Goal: Task Accomplishment & Management: Use online tool/utility

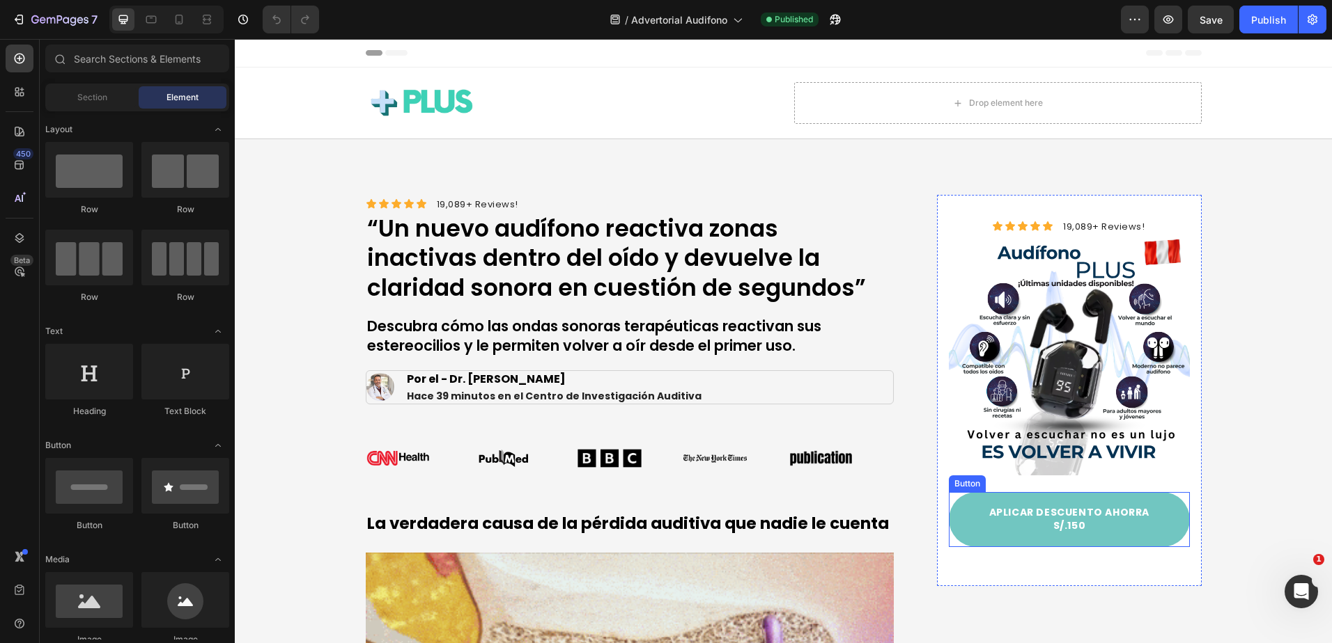
click at [1028, 503] on link "APLICAR DESCUENTO AHORRA S/.150" at bounding box center [1068, 519] width 240 height 55
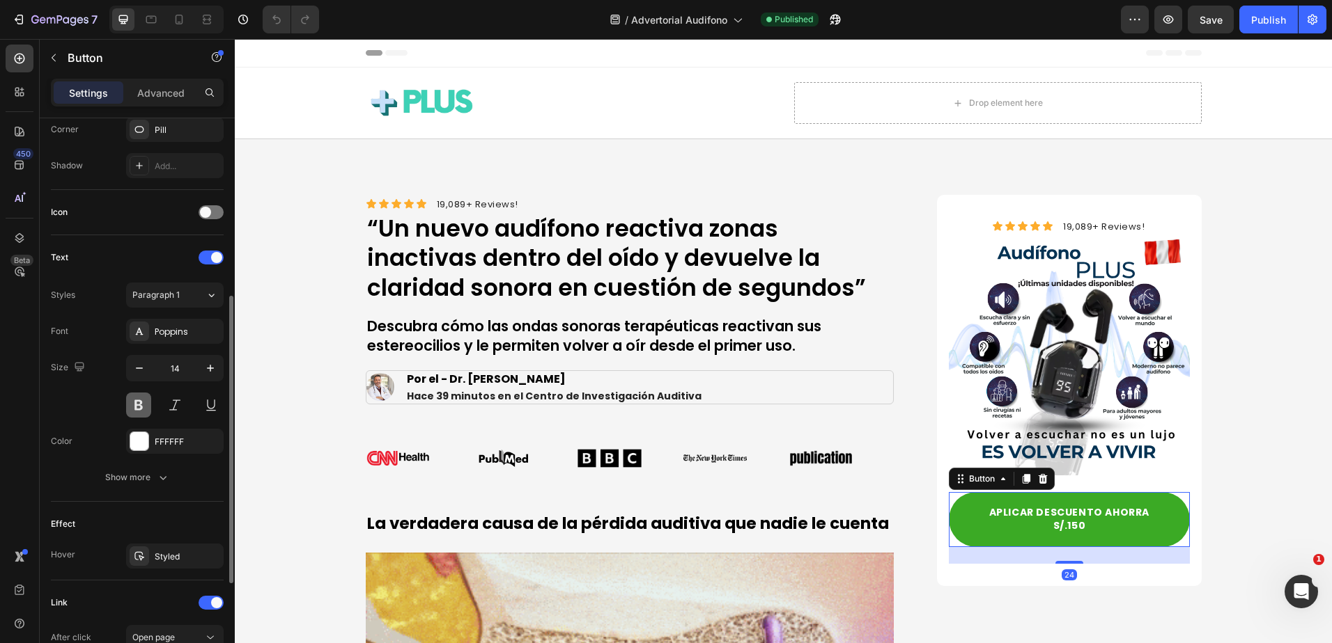
scroll to position [542, 0]
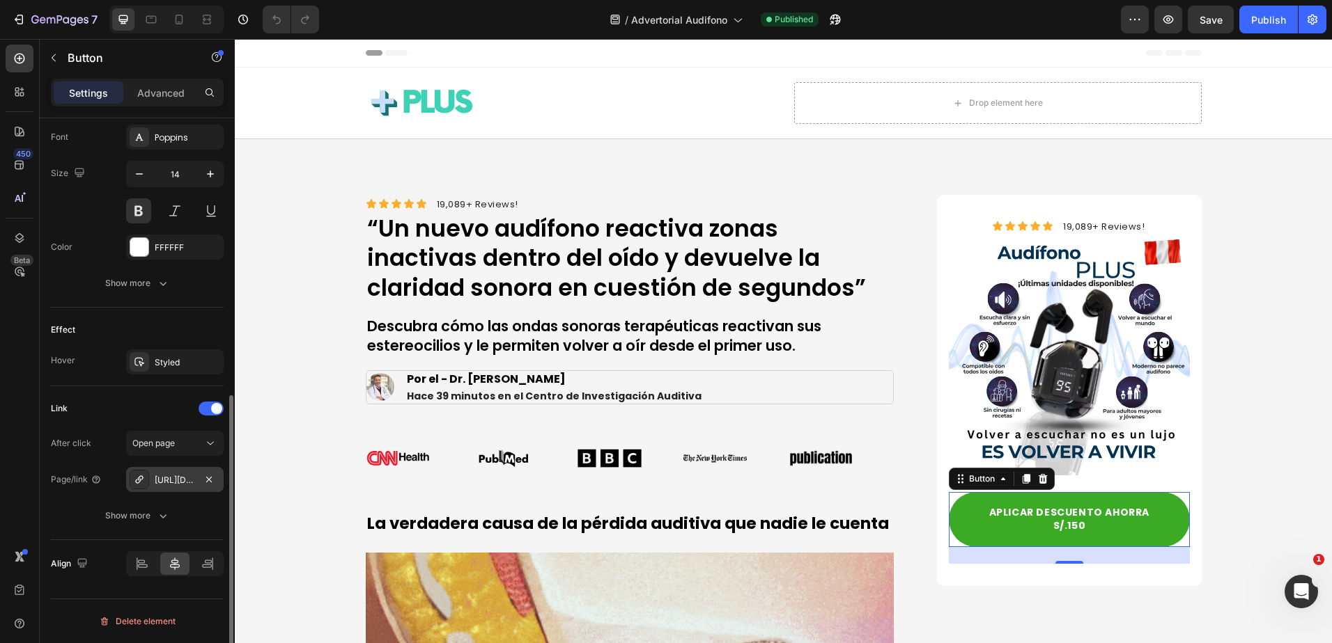
click at [180, 478] on div "[URL][DOMAIN_NAME]" at bounding box center [175, 480] width 40 height 13
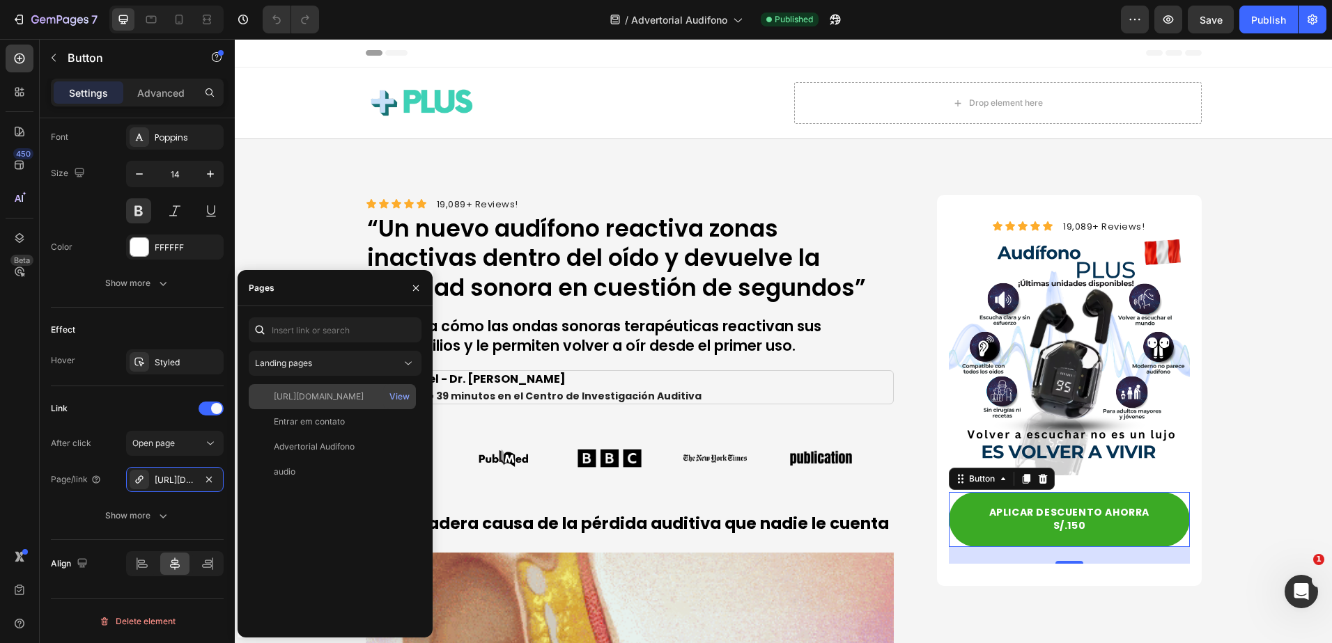
click at [361, 402] on div "[URL][DOMAIN_NAME]" at bounding box center [319, 397] width 90 height 13
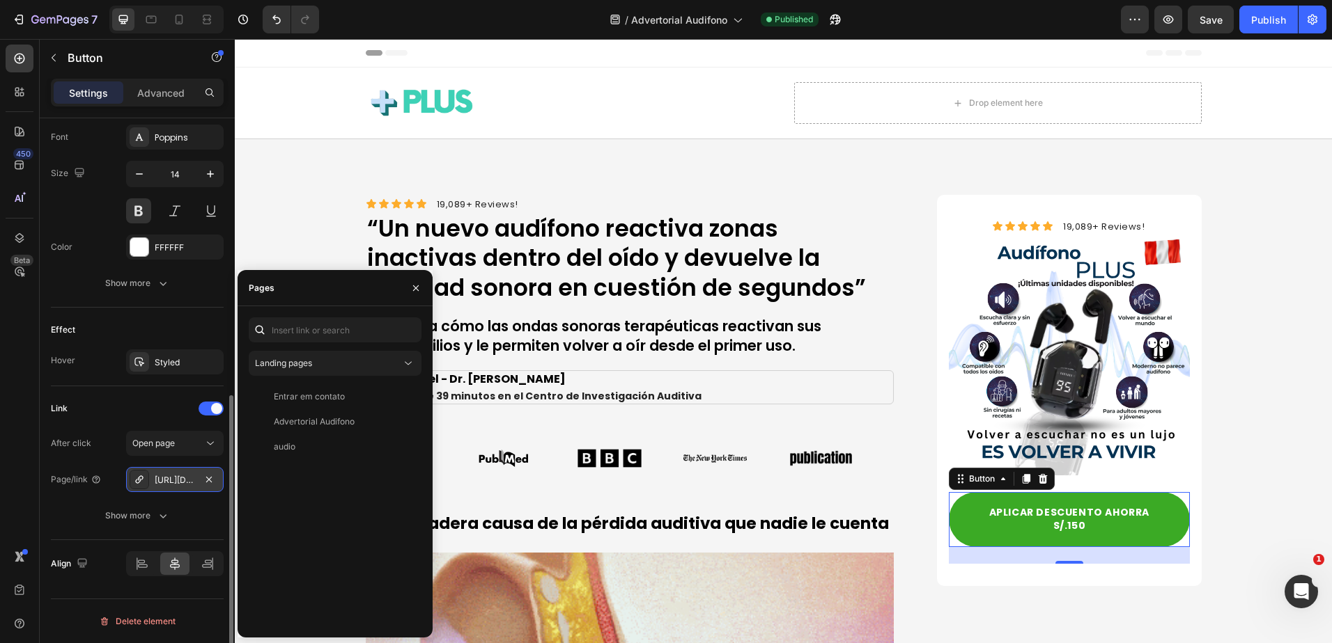
click at [194, 475] on div "[URL][DOMAIN_NAME]" at bounding box center [175, 480] width 40 height 13
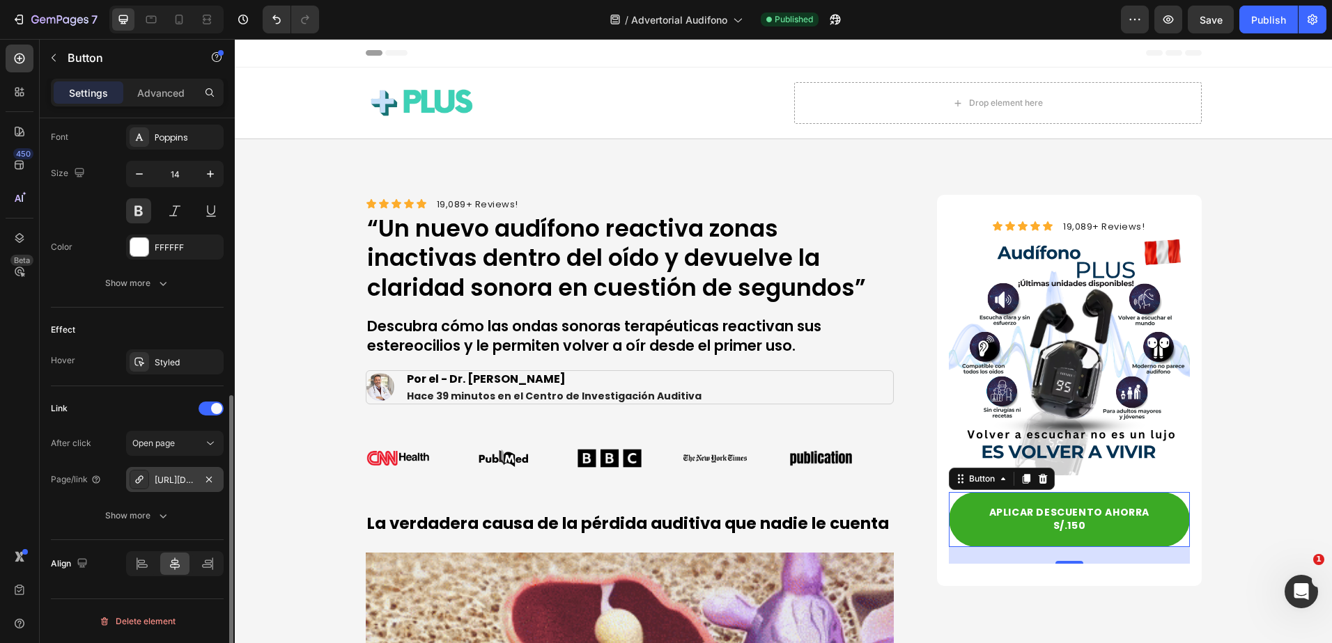
click at [194, 475] on div "[URL][DOMAIN_NAME]" at bounding box center [175, 480] width 40 height 13
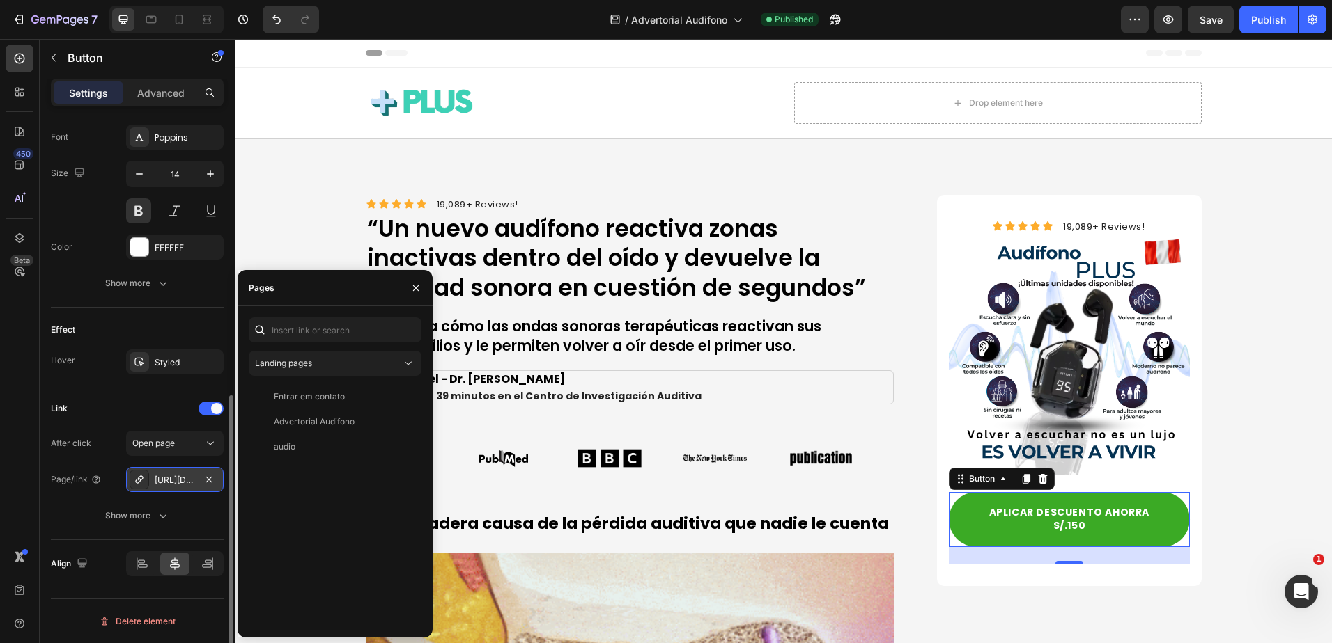
click at [169, 469] on div "[URL][DOMAIN_NAME]" at bounding box center [174, 479] width 97 height 25
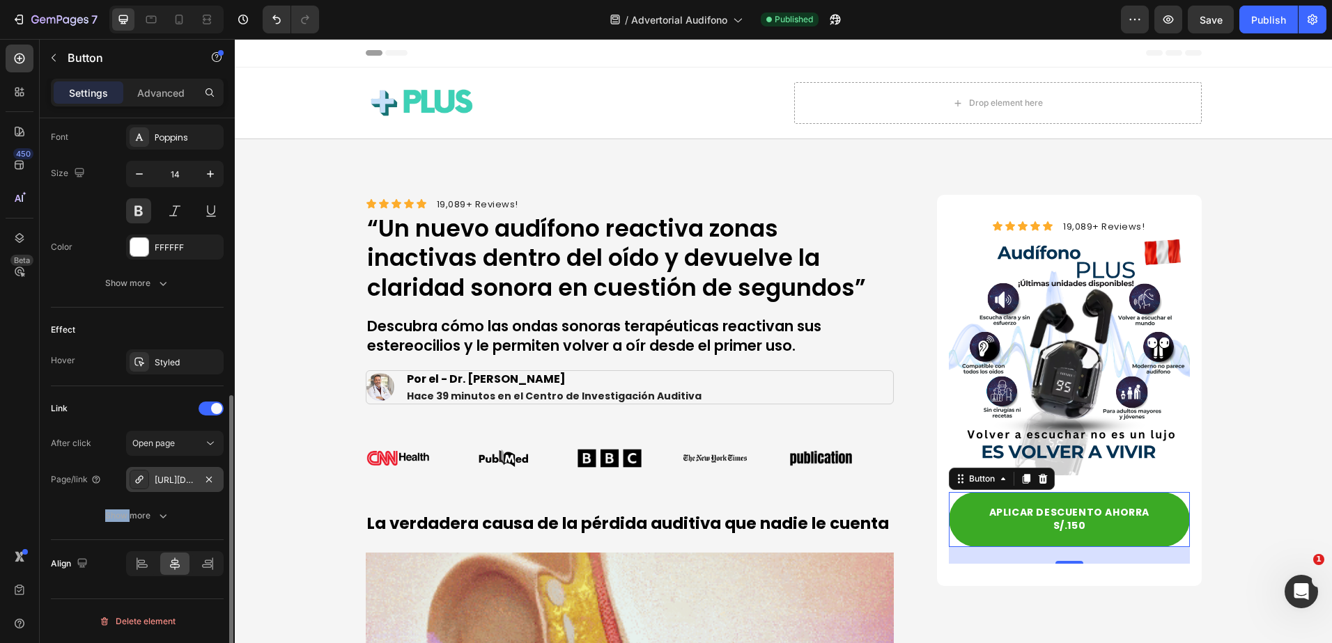
click at [169, 469] on div "[URL][DOMAIN_NAME]" at bounding box center [174, 479] width 97 height 25
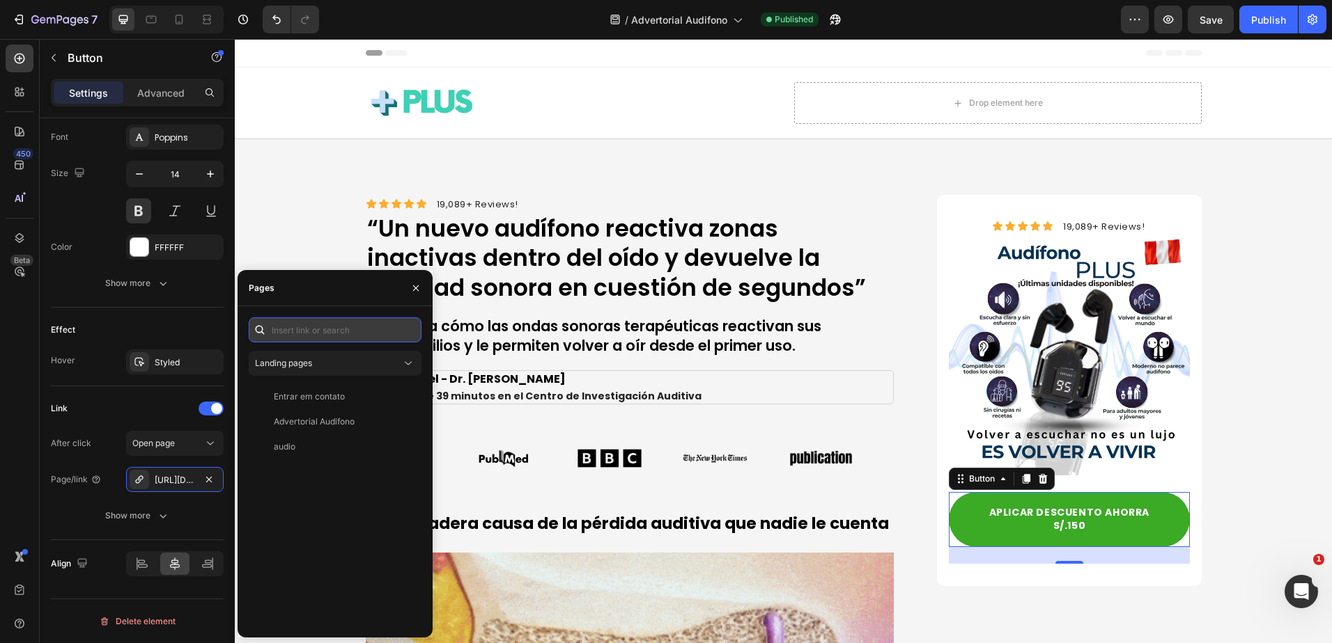
click at [301, 319] on input "text" at bounding box center [335, 330] width 173 height 25
click at [305, 329] on input "text" at bounding box center [335, 330] width 173 height 25
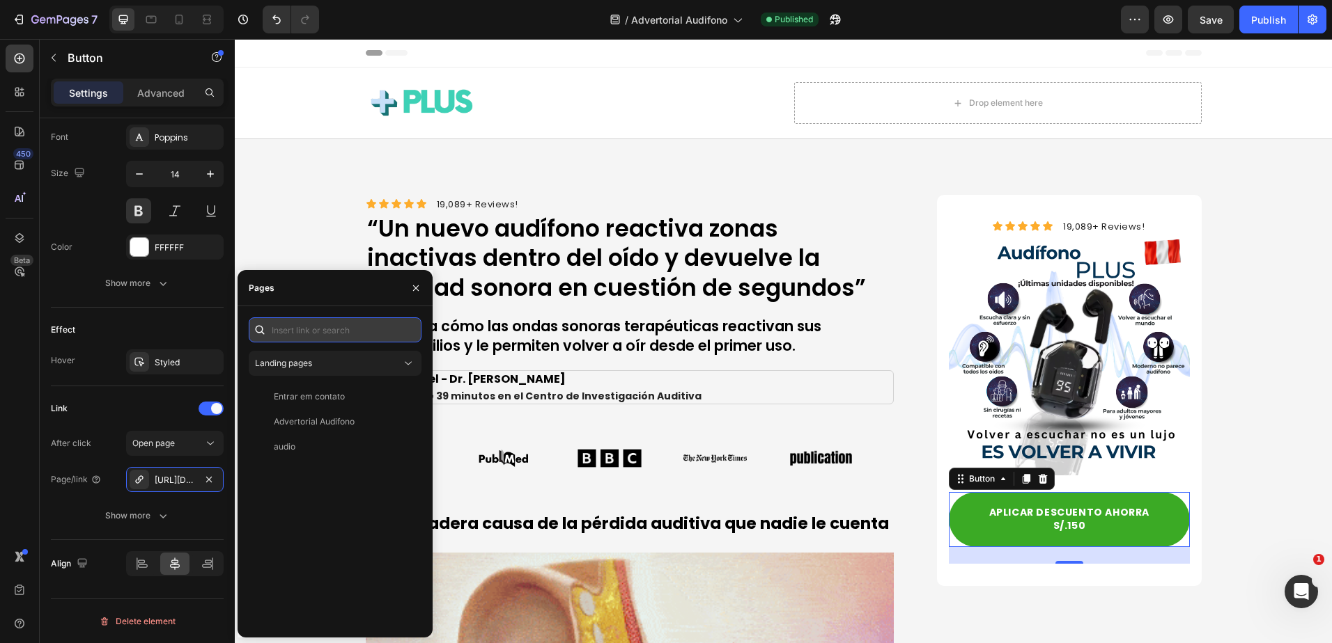
paste input "[URL][DOMAIN_NAME]"
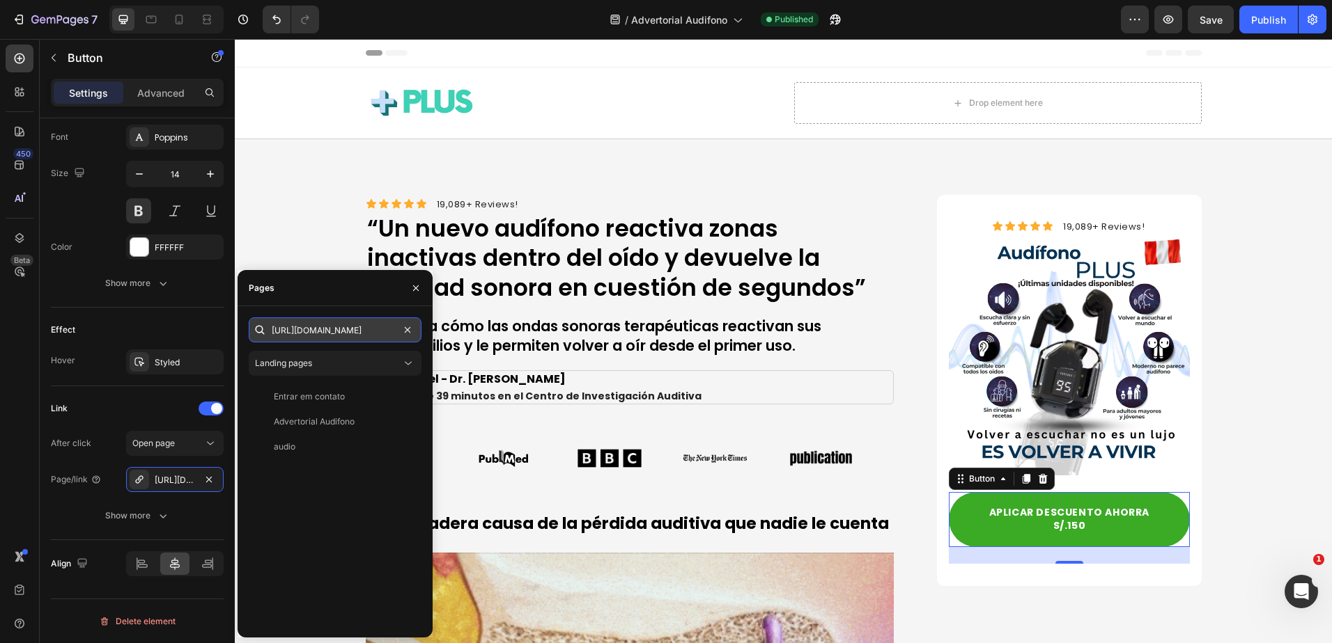
scroll to position [0, 29]
type input "[URL][DOMAIN_NAME]"
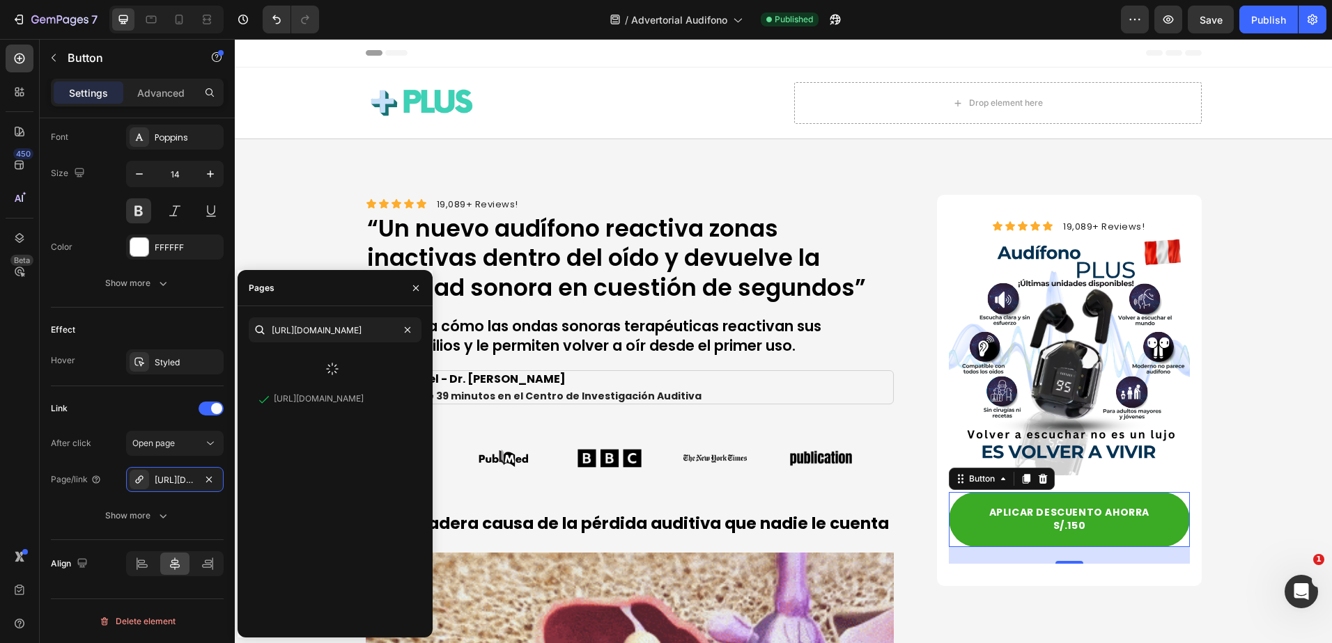
click at [351, 360] on div at bounding box center [332, 369] width 167 height 36
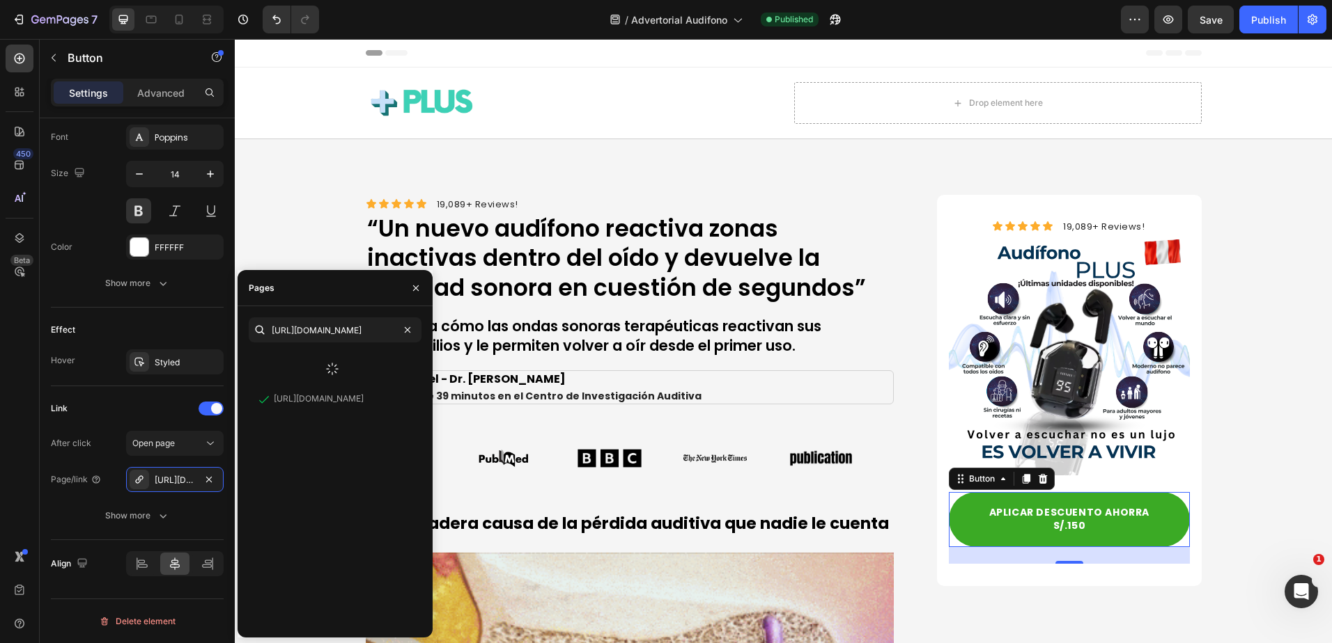
scroll to position [0, 0]
click at [351, 361] on div "[URL][DOMAIN_NAME]" at bounding box center [319, 363] width 90 height 13
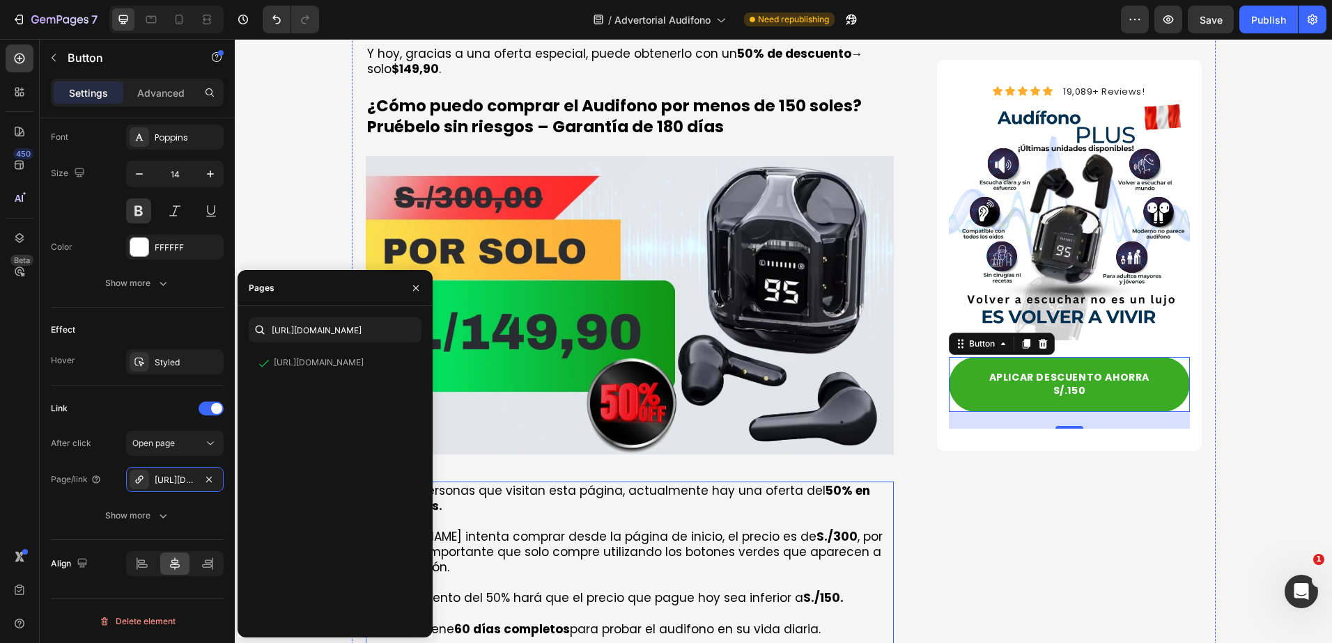
scroll to position [5014, 0]
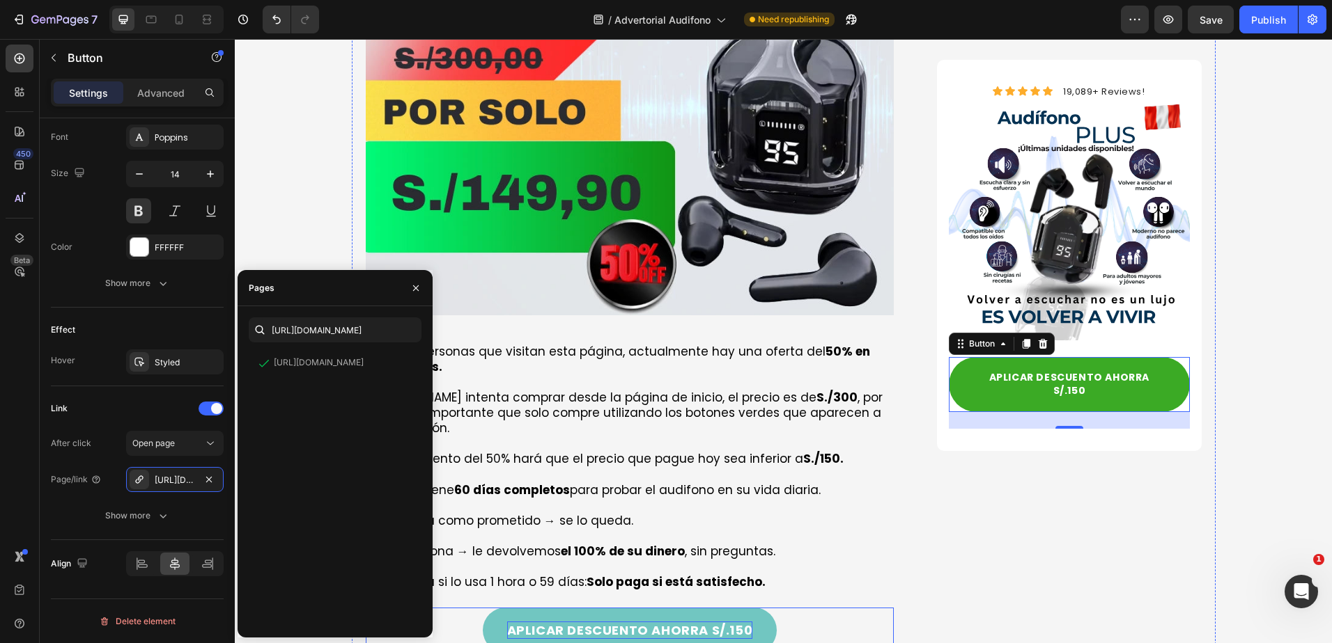
click at [706, 622] on p "APLICAR DESCUENTO AHORRA S/.150" at bounding box center [630, 630] width 246 height 17
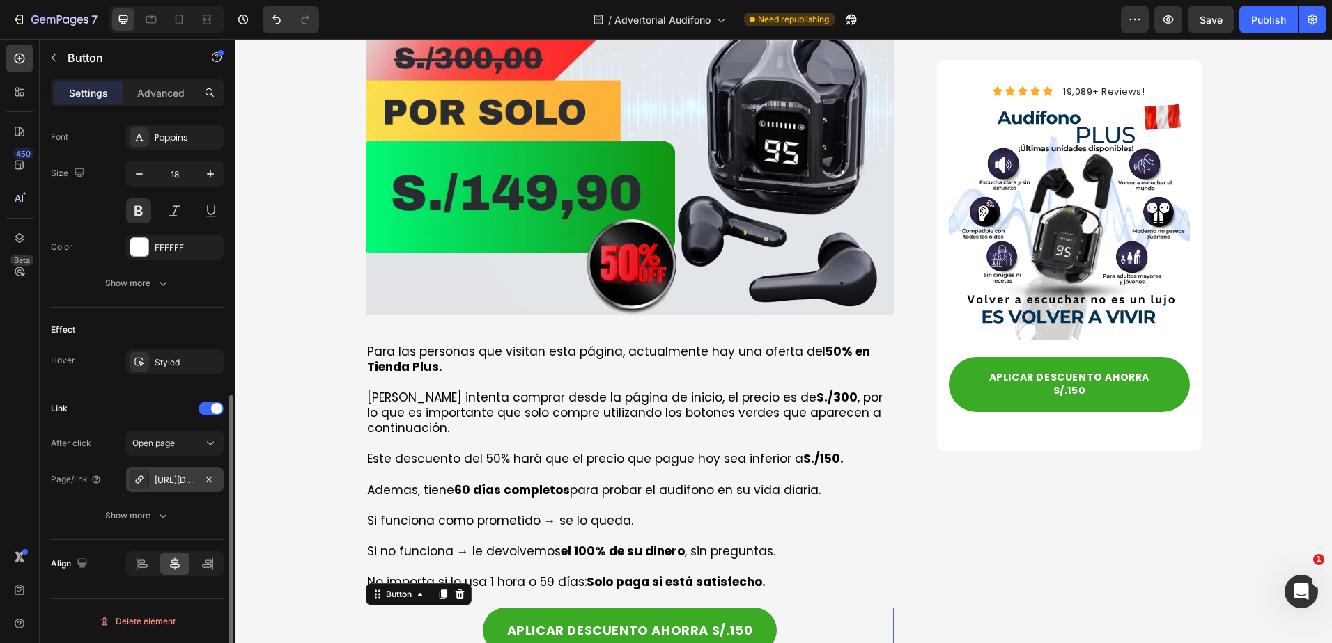
click at [173, 483] on div "[URL][DOMAIN_NAME]" at bounding box center [175, 480] width 40 height 13
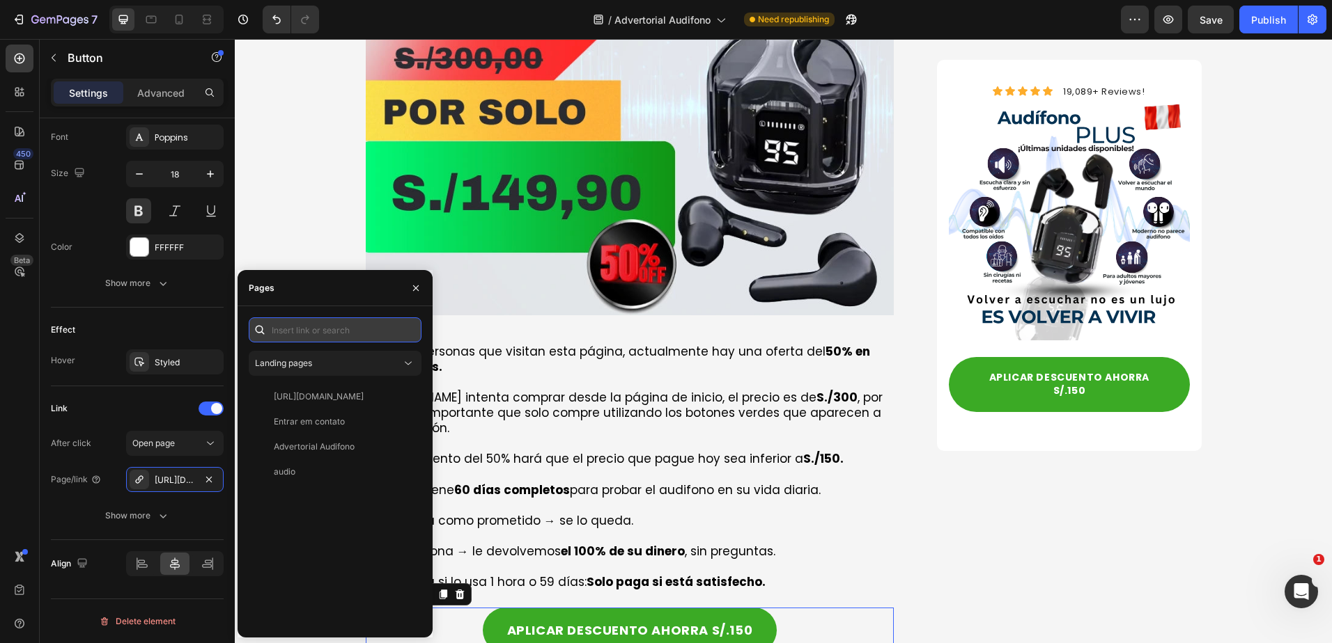
click at [298, 336] on input "text" at bounding box center [335, 330] width 173 height 25
paste input "[URL][DOMAIN_NAME]"
type input "[URL][DOMAIN_NAME]"
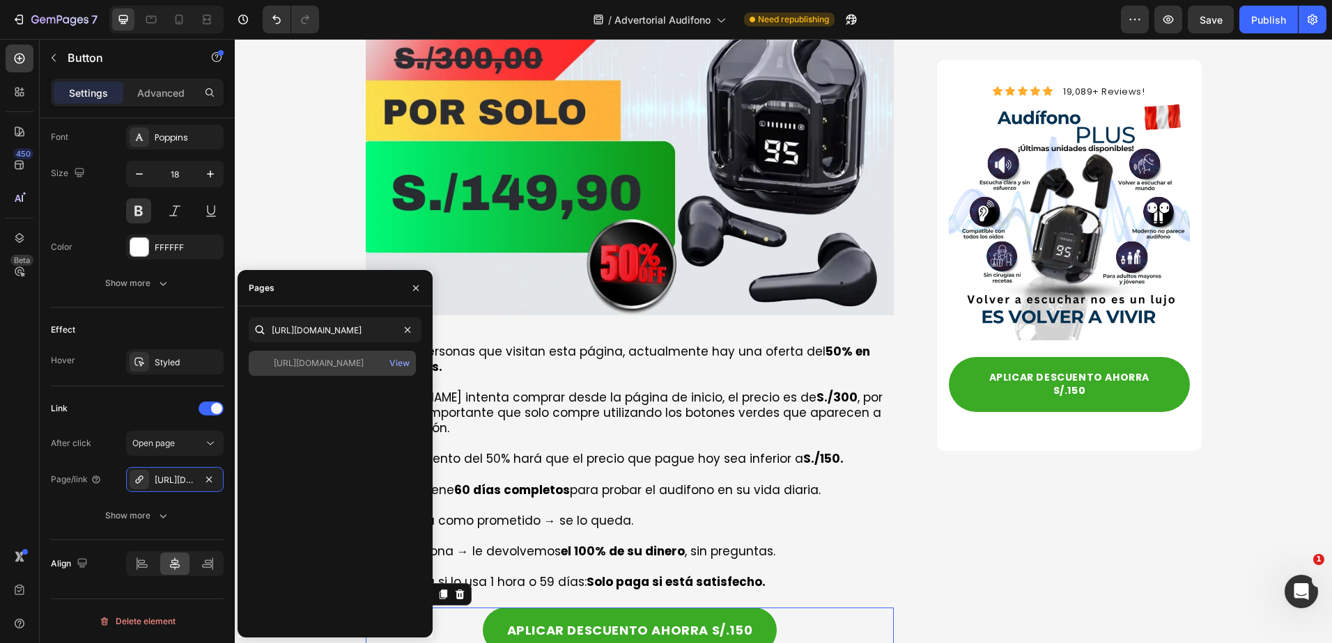
scroll to position [0, 0]
click at [309, 365] on div "[URL][DOMAIN_NAME]" at bounding box center [319, 363] width 90 height 13
click at [139, 410] on div "Link" at bounding box center [137, 409] width 173 height 22
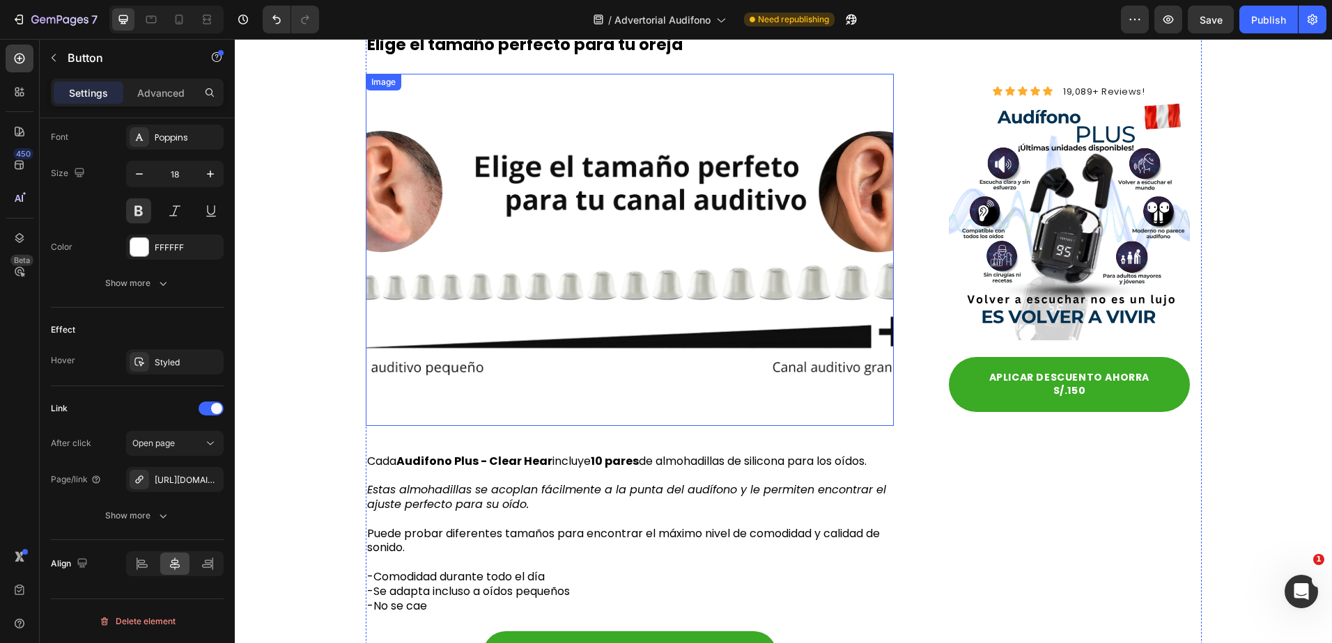
scroll to position [6477, 0]
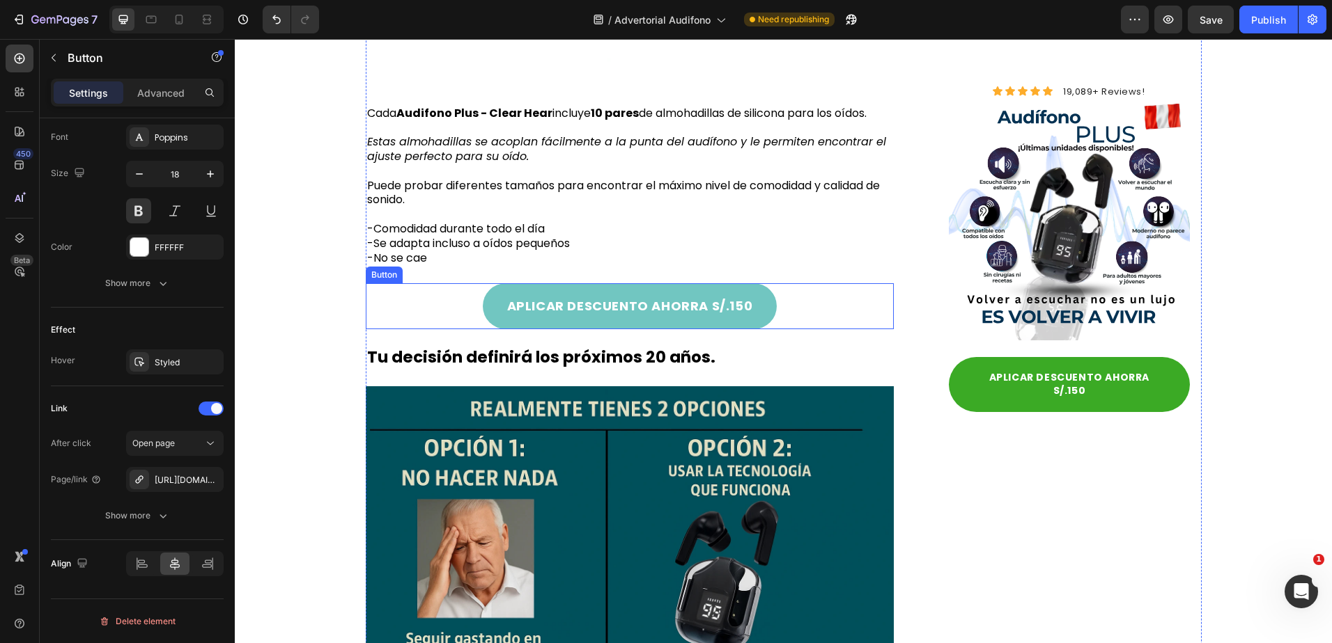
click at [598, 297] on link "APLICAR DESCUENTO AHORRA S/.150" at bounding box center [630, 305] width 295 height 45
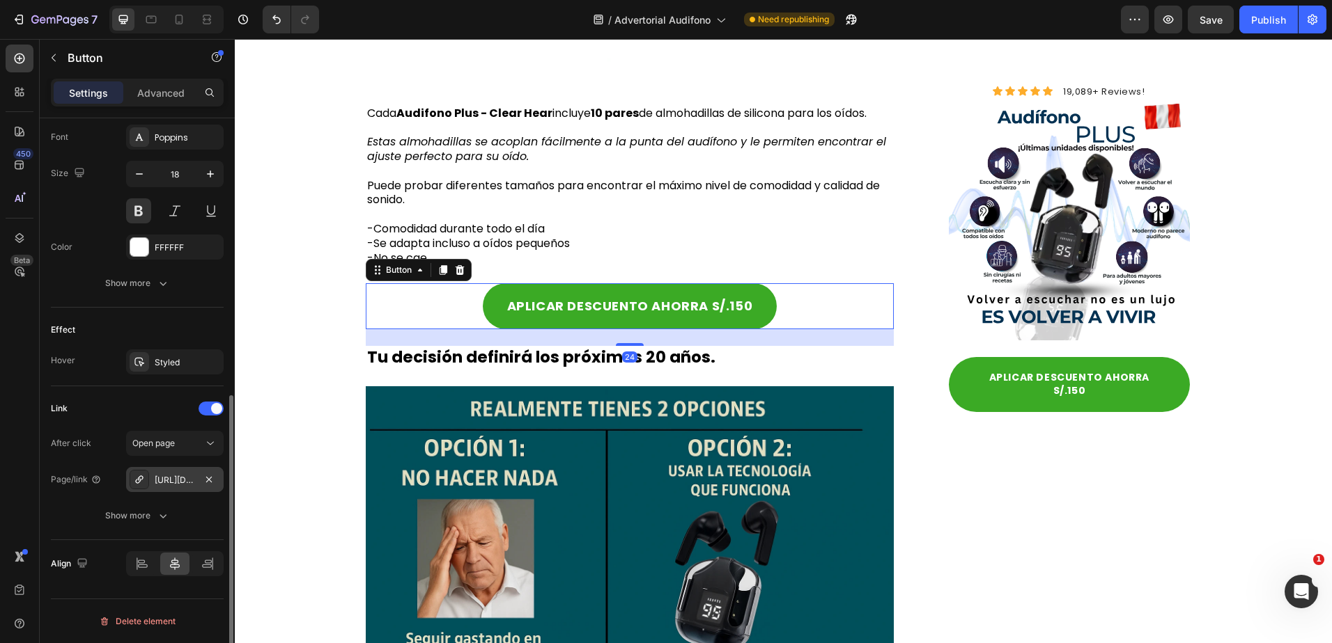
click at [162, 485] on div "[URL][DOMAIN_NAME]" at bounding box center [175, 480] width 40 height 13
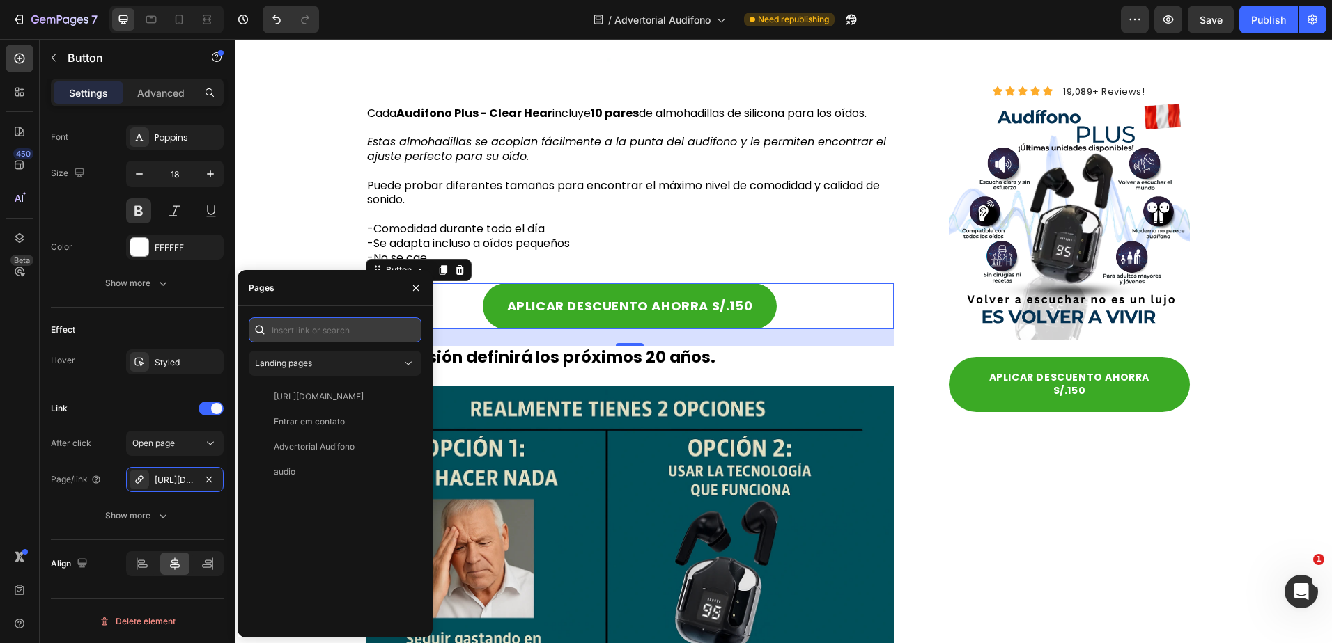
click at [299, 339] on input "text" at bounding box center [335, 330] width 173 height 25
paste input "[URL][DOMAIN_NAME]"
type input "[URL][DOMAIN_NAME]"
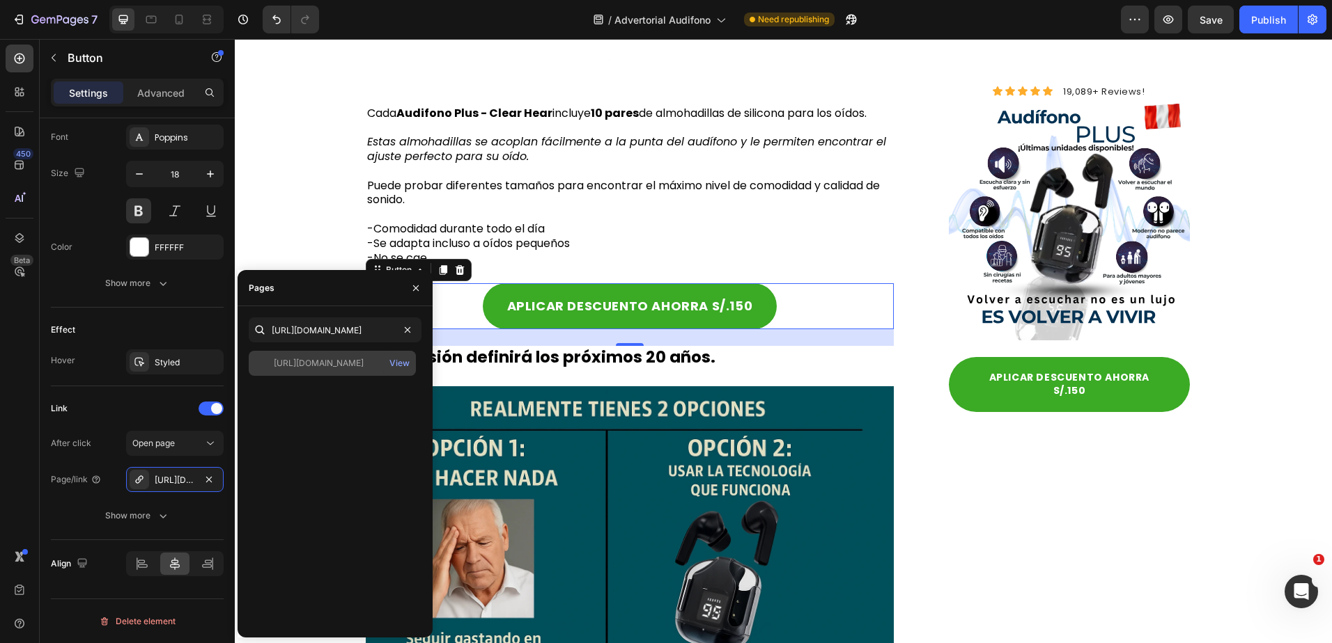
scroll to position [0, 0]
click at [325, 372] on div "[URL][DOMAIN_NAME] View" at bounding box center [332, 363] width 167 height 25
click at [359, 370] on div "[URL][DOMAIN_NAME] View" at bounding box center [332, 363] width 167 height 25
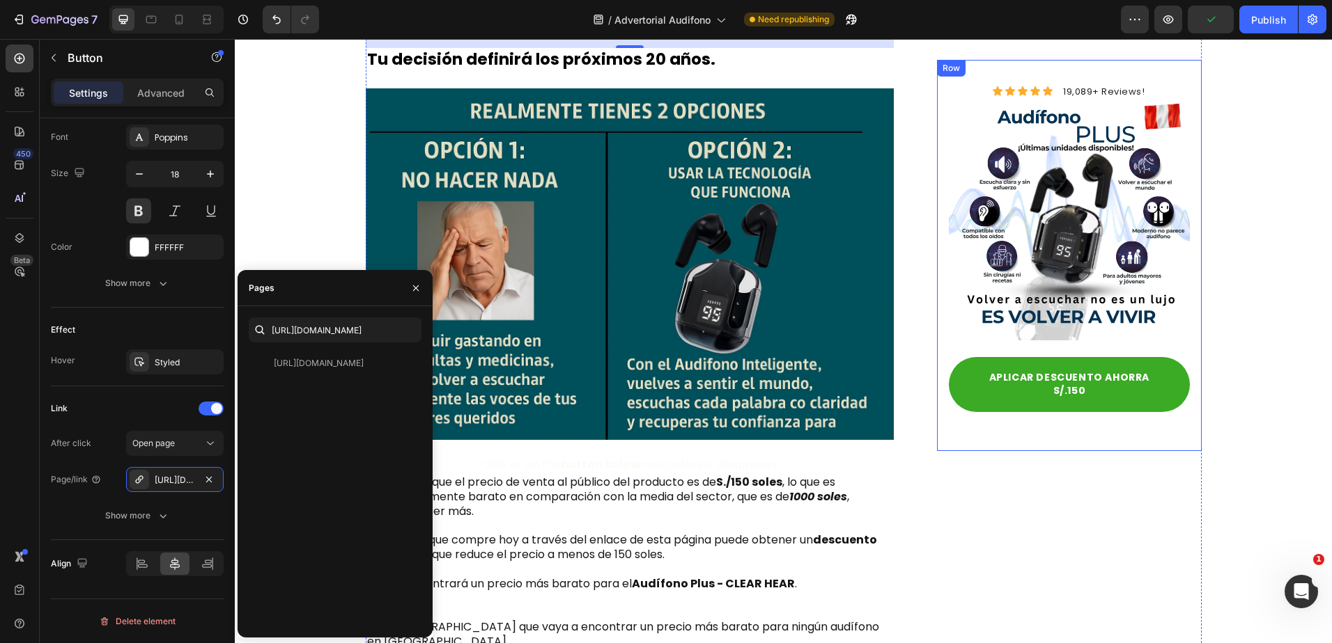
scroll to position [7123, 0]
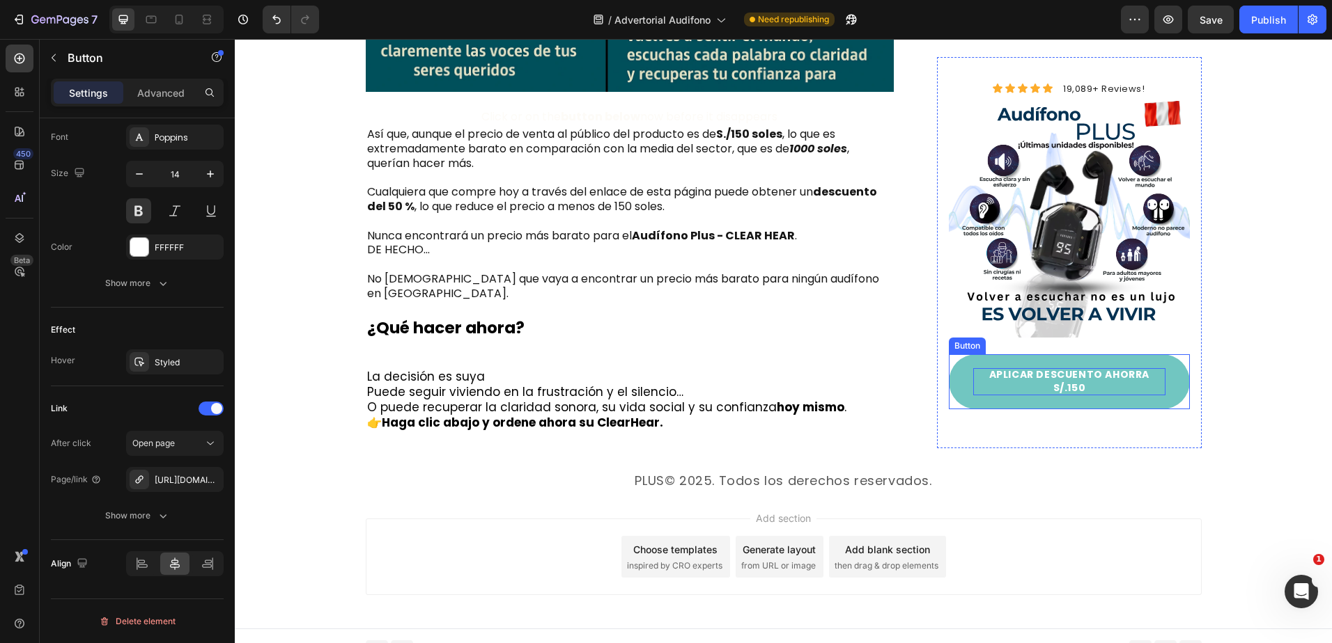
click at [1047, 380] on p "APLICAR DESCUENTO AHORRA S/.150" at bounding box center [1069, 381] width 192 height 27
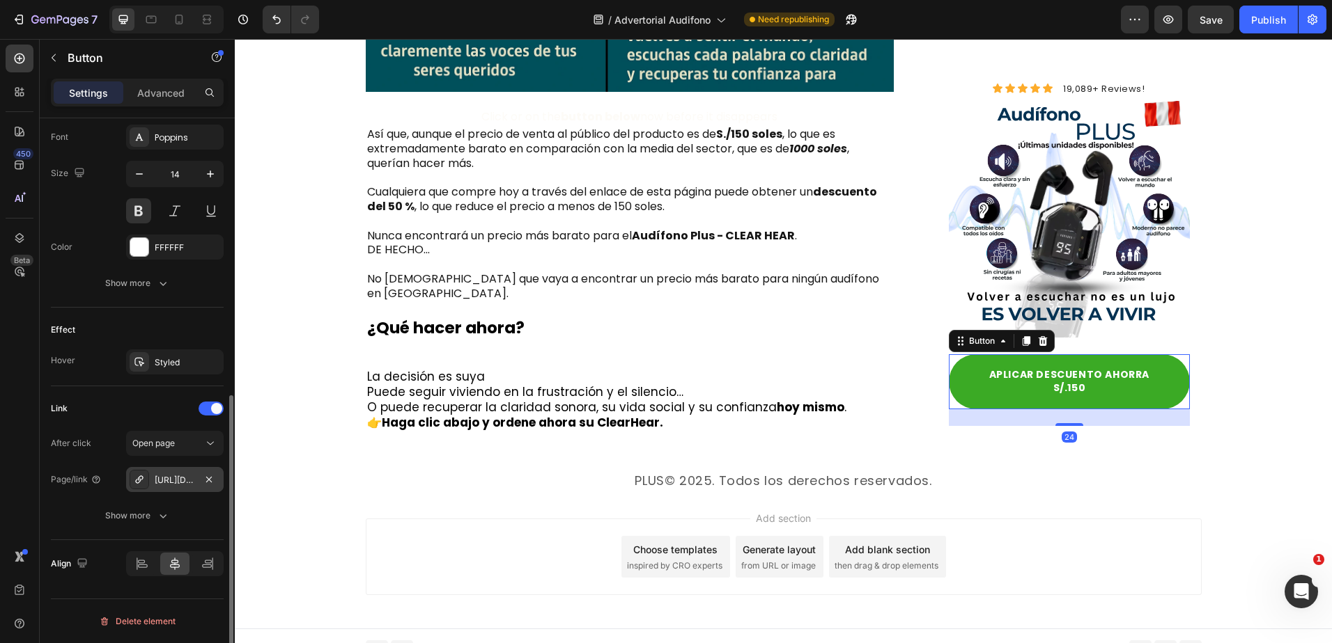
click at [169, 481] on div "[URL][DOMAIN_NAME]" at bounding box center [175, 480] width 40 height 13
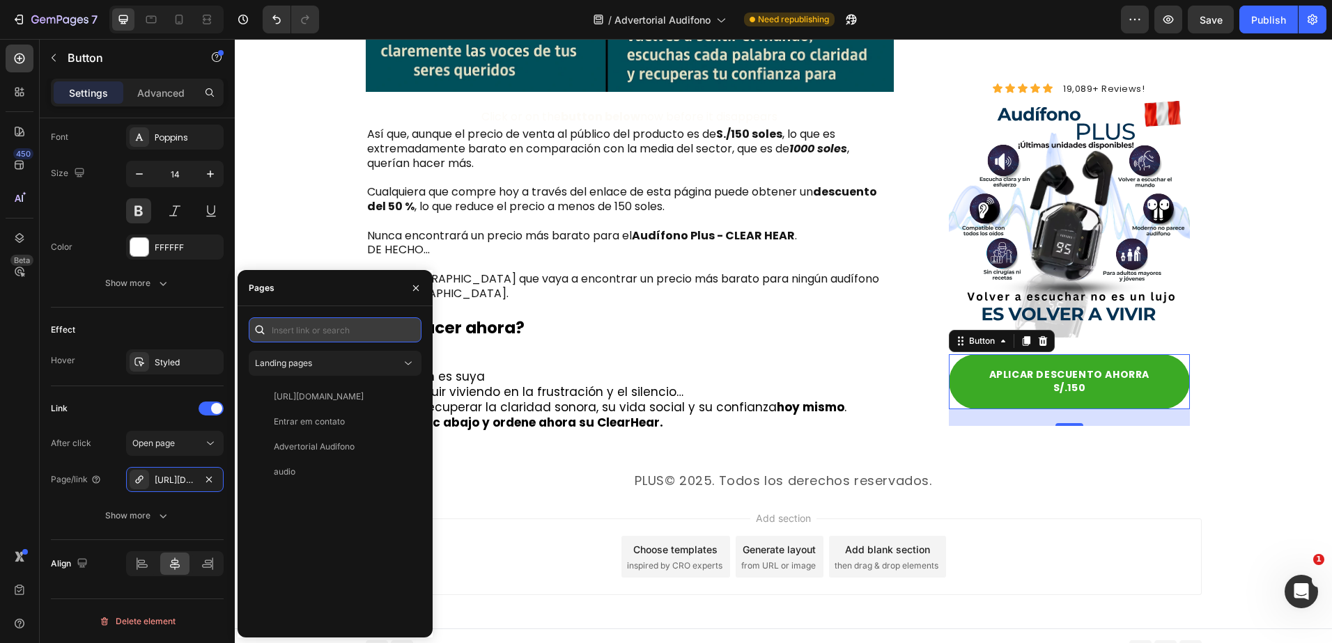
click at [313, 330] on input "text" at bounding box center [335, 330] width 173 height 25
paste input "[URL][DOMAIN_NAME]"
type input "[URL][DOMAIN_NAME]"
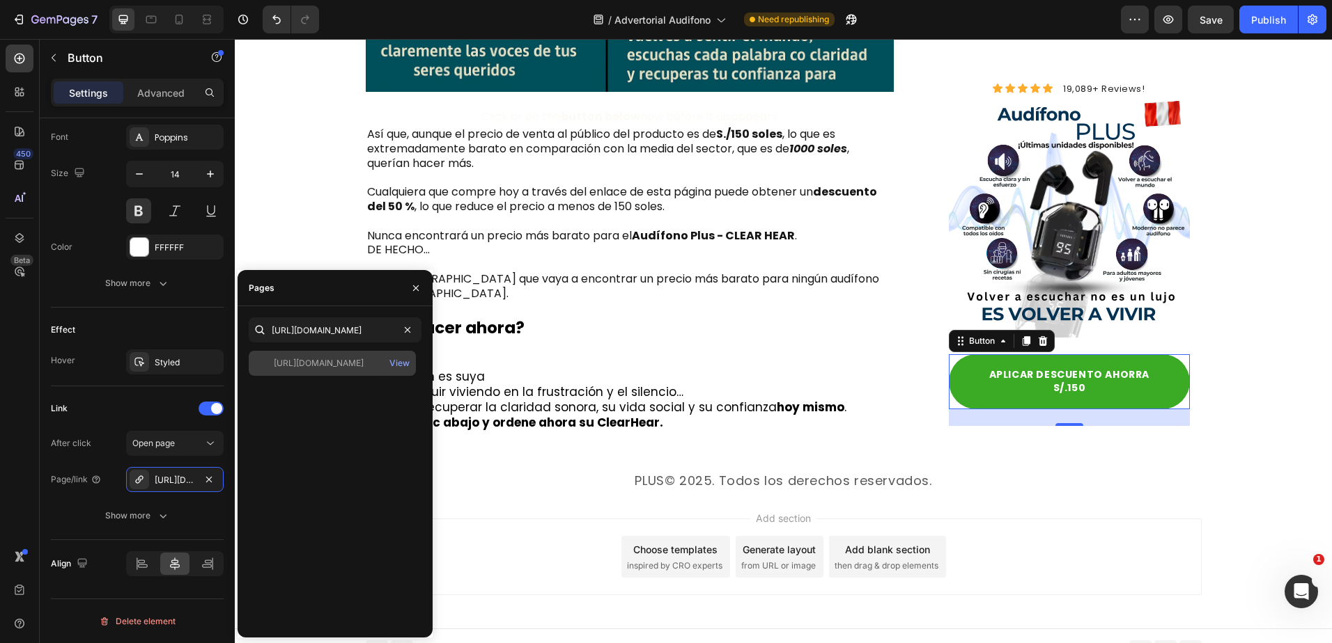
scroll to position [0, 0]
click at [336, 361] on div "[URL][DOMAIN_NAME]" at bounding box center [319, 363] width 90 height 13
click at [141, 400] on div "Link" at bounding box center [137, 409] width 173 height 22
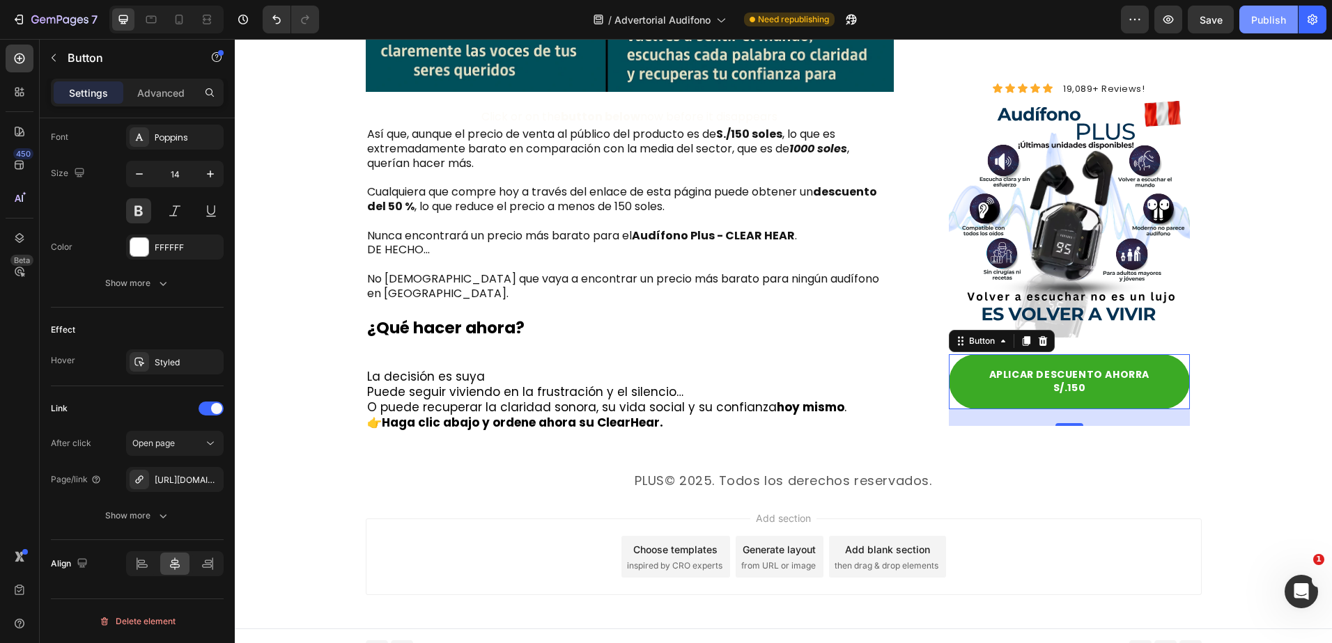
click at [1257, 15] on div "Publish" at bounding box center [1268, 20] width 35 height 15
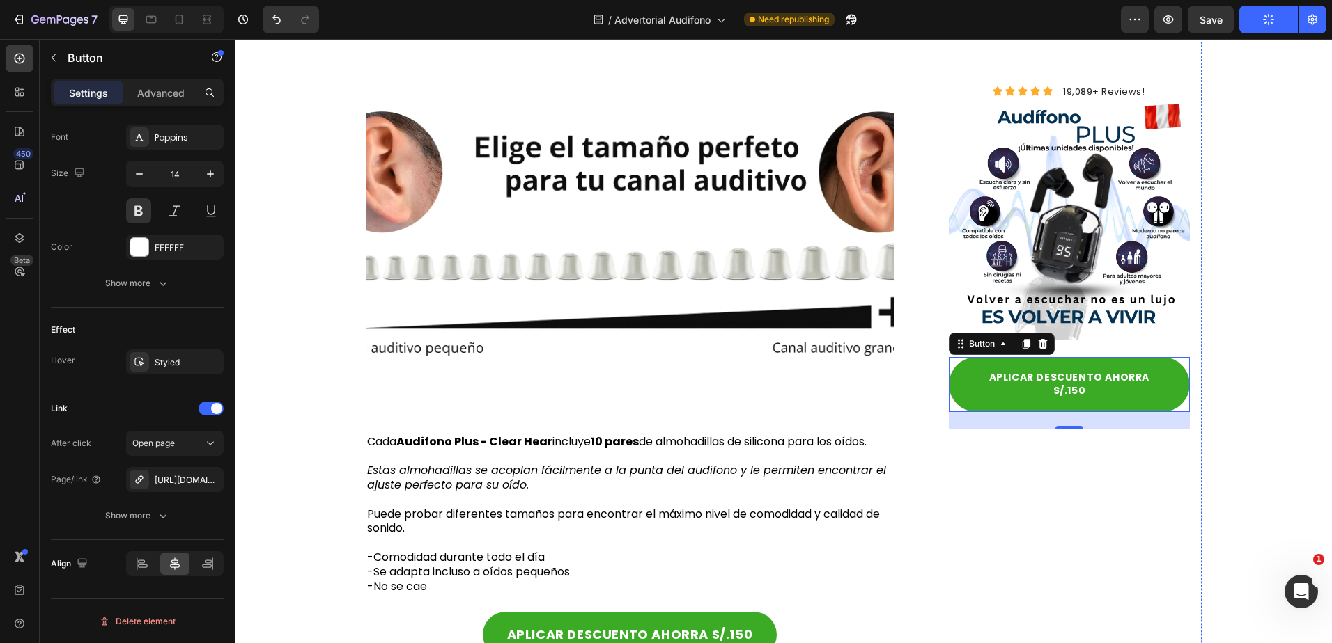
scroll to position [6426, 0]
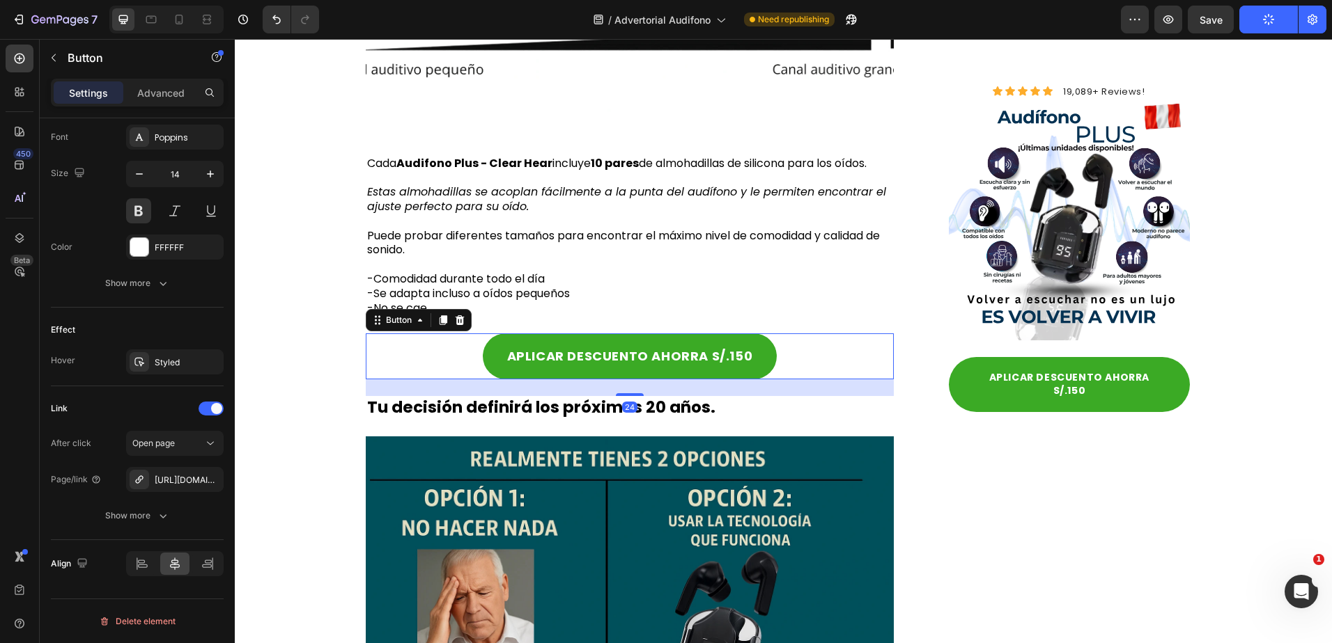
click at [785, 352] on div "APLICAR DESCUENTO AHORRA S/.150 Button 24" at bounding box center [630, 356] width 529 height 45
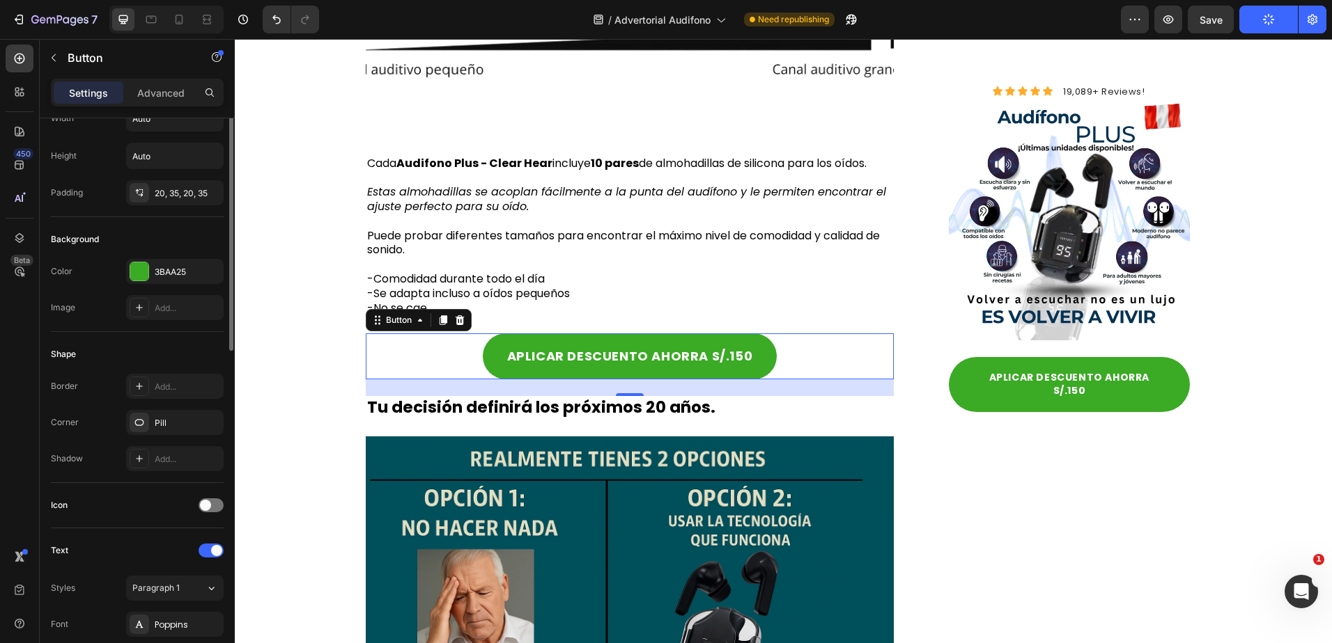
scroll to position [0, 0]
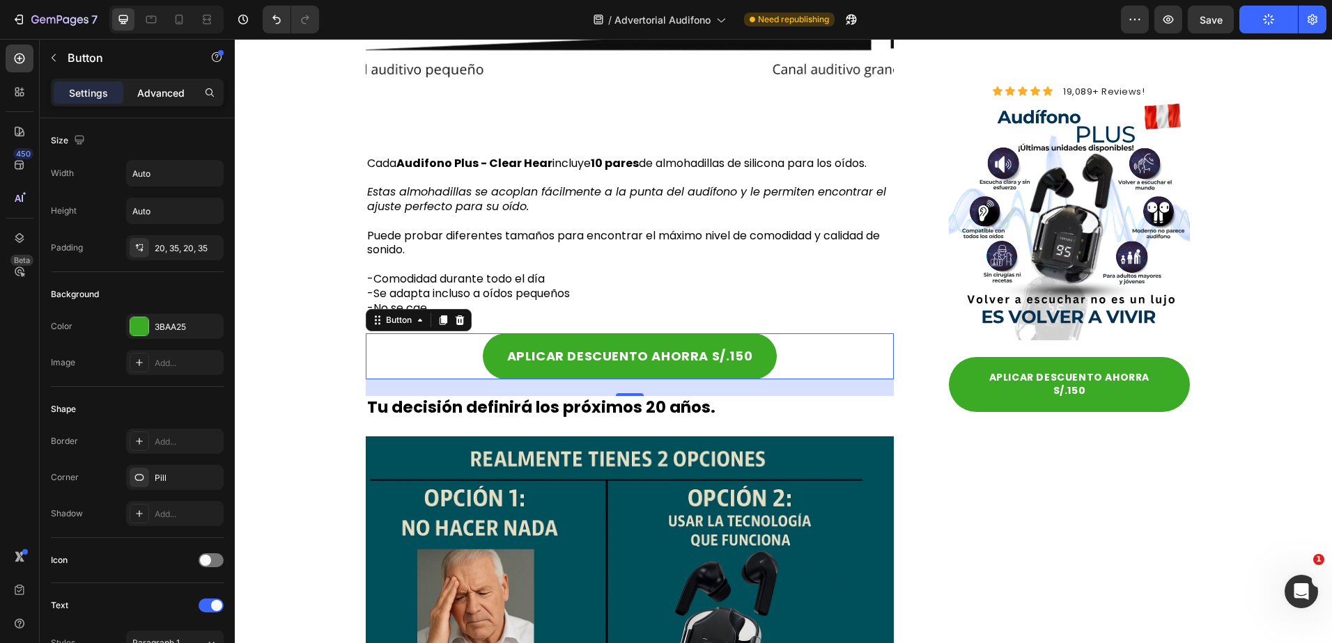
click at [147, 84] on div "Advanced" at bounding box center [161, 92] width 70 height 22
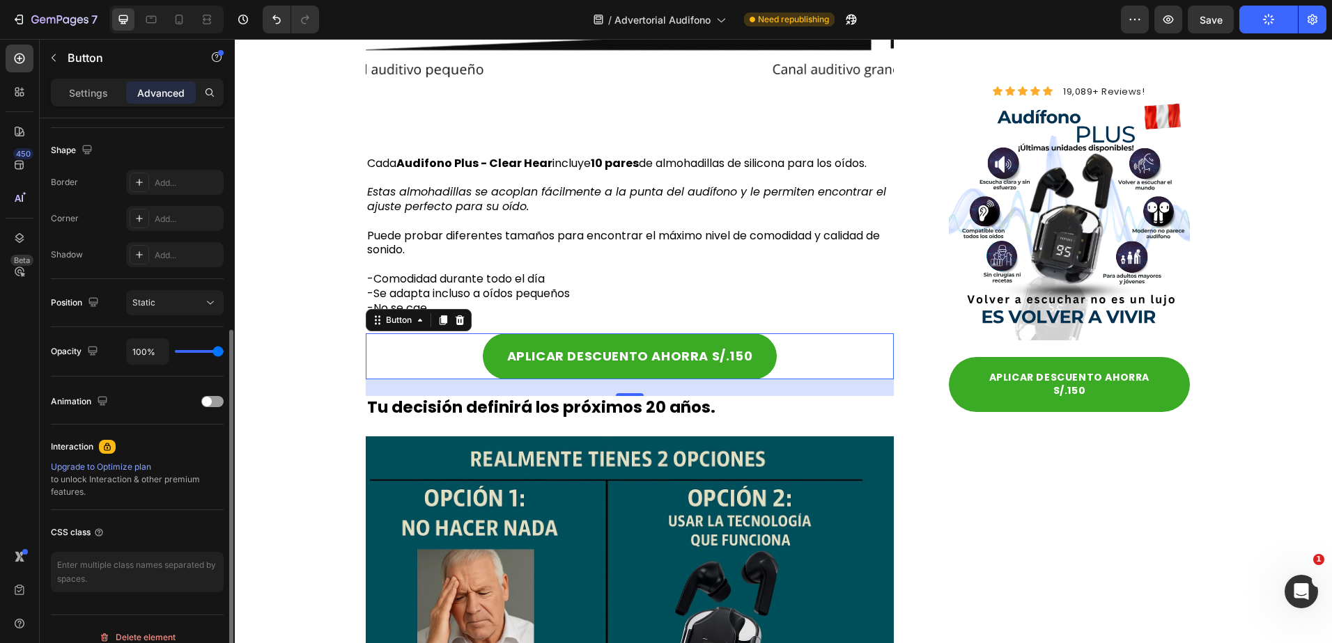
scroll to position [295, 0]
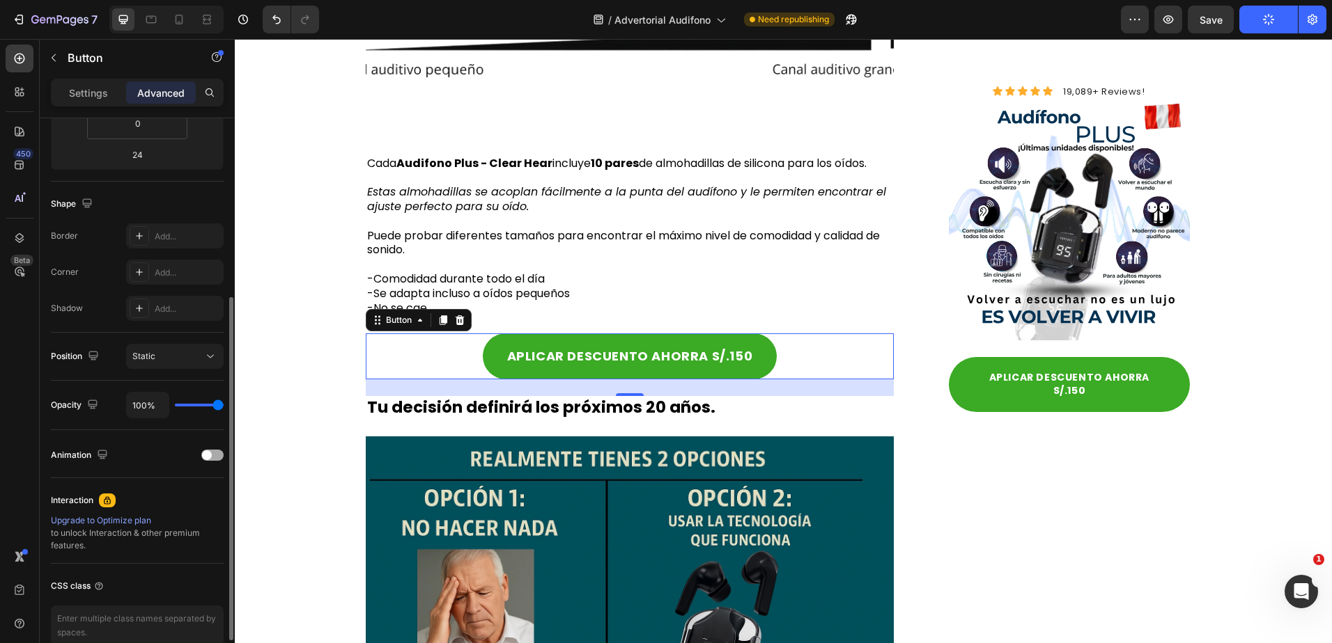
click at [208, 453] on span at bounding box center [207, 456] width 10 height 10
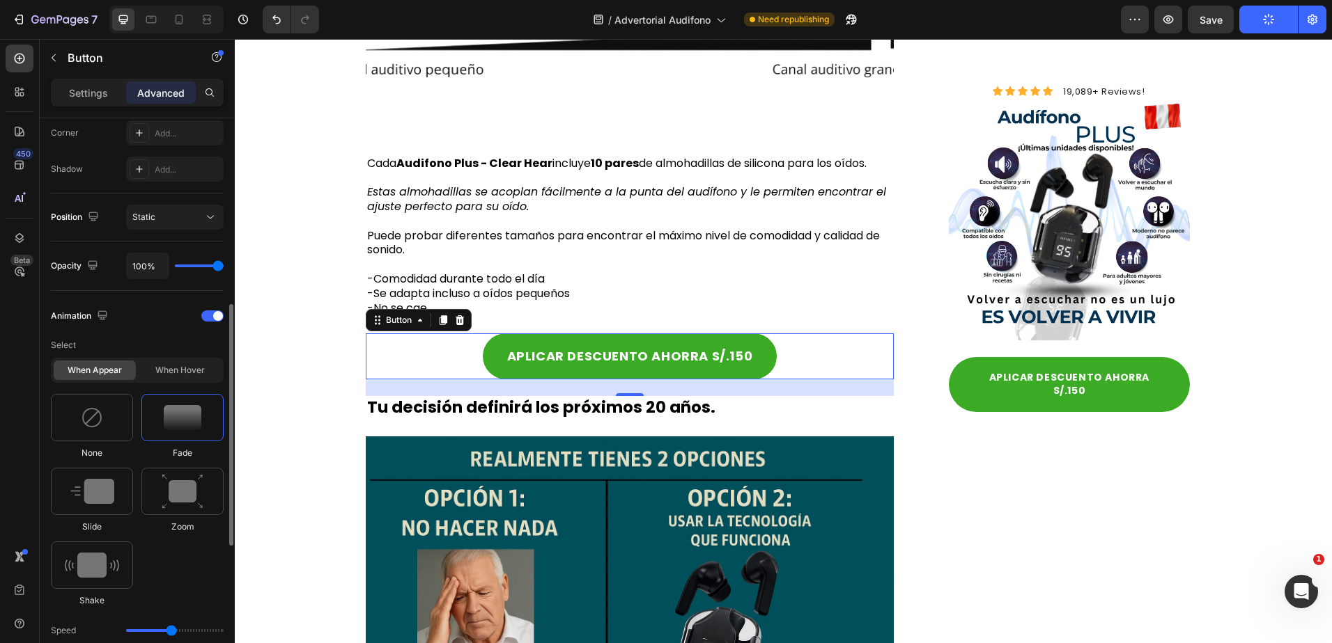
scroll to position [643, 0]
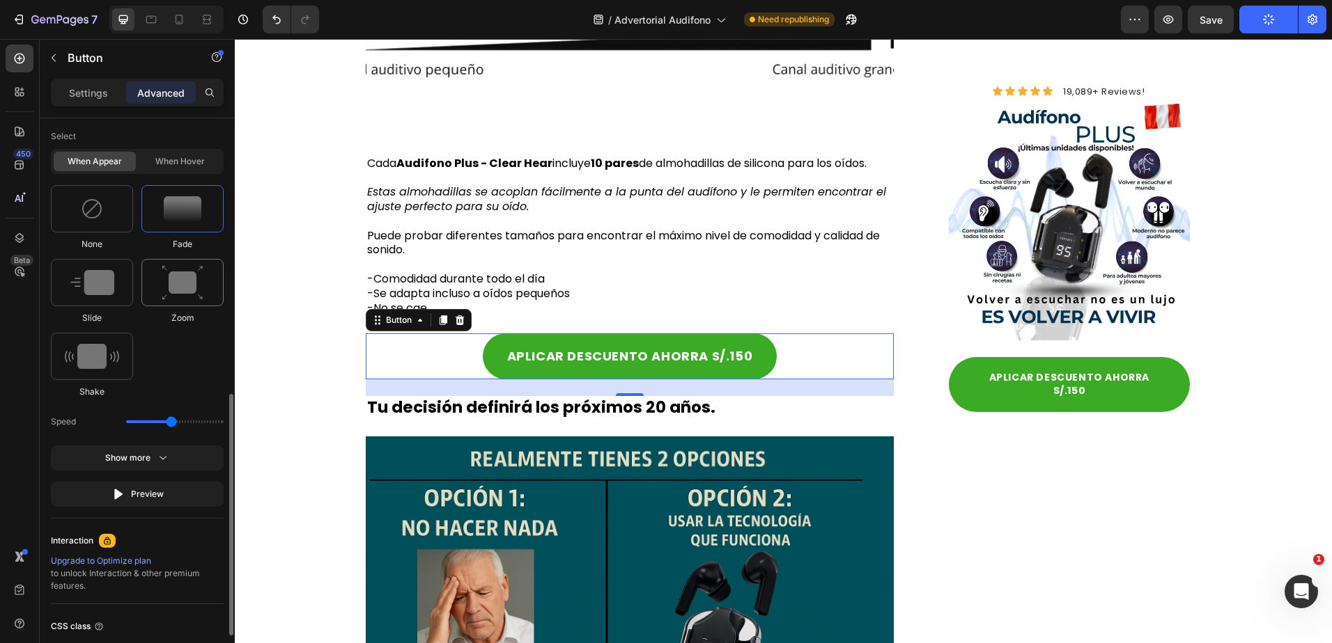
click at [167, 299] on img at bounding box center [183, 283] width 42 height 36
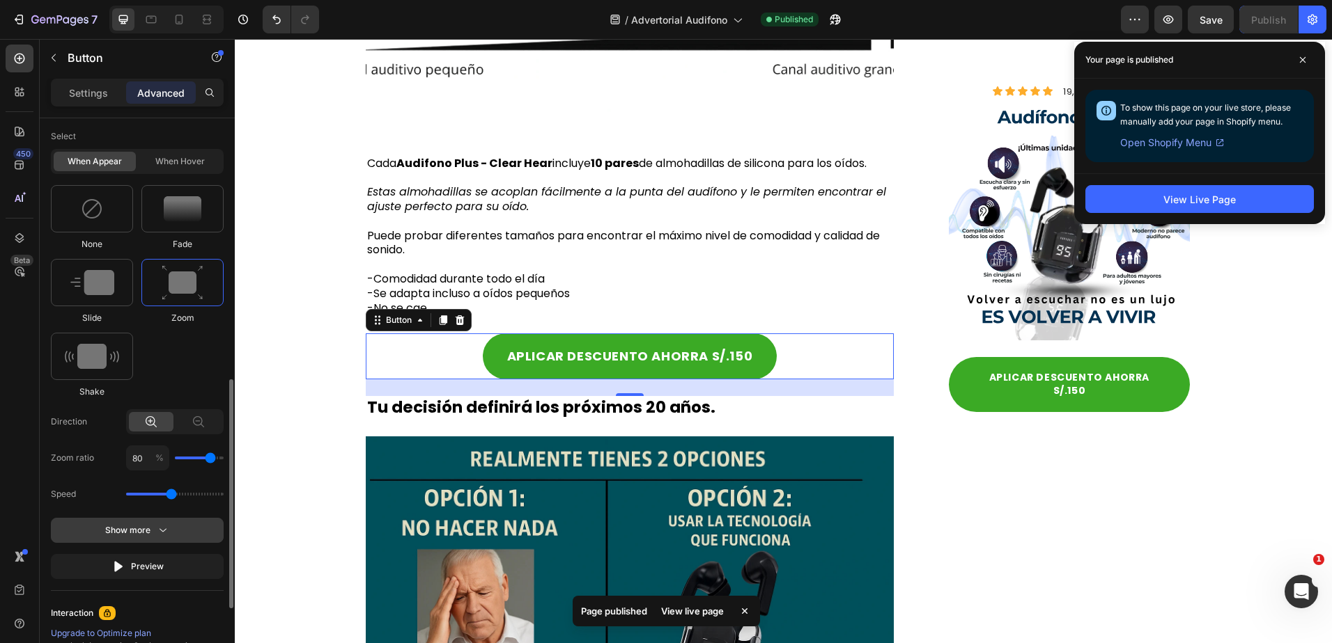
click at [161, 532] on icon "button" at bounding box center [163, 531] width 14 height 14
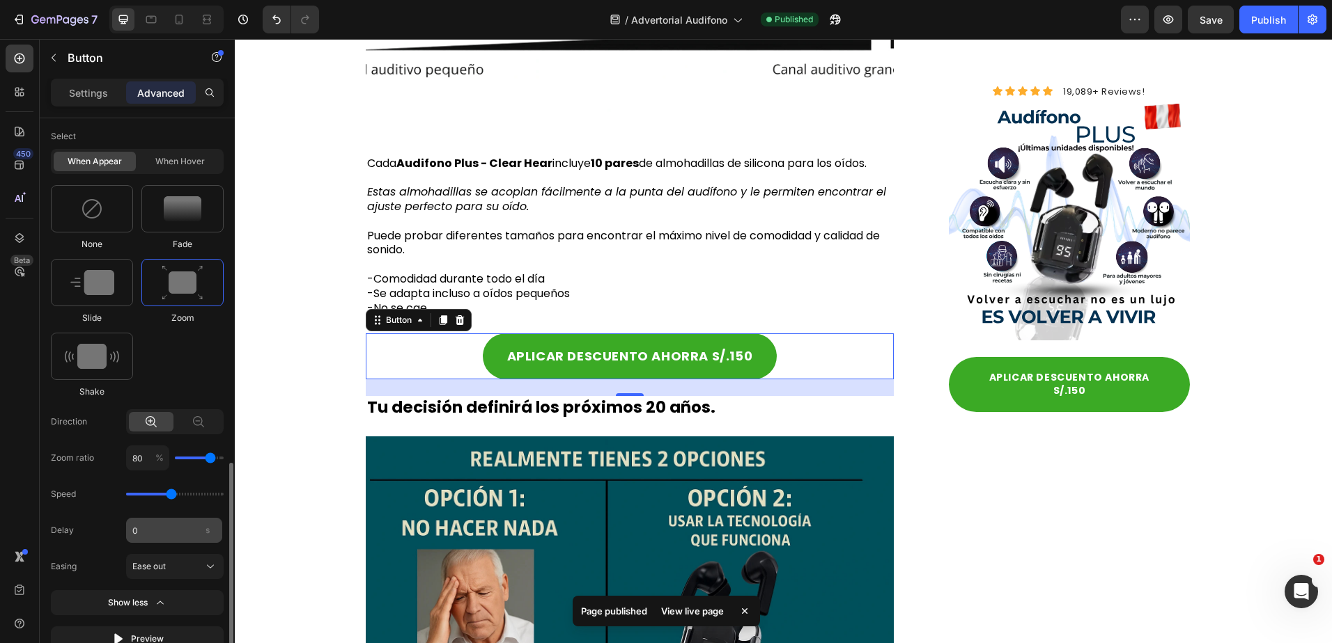
scroll to position [898, 0]
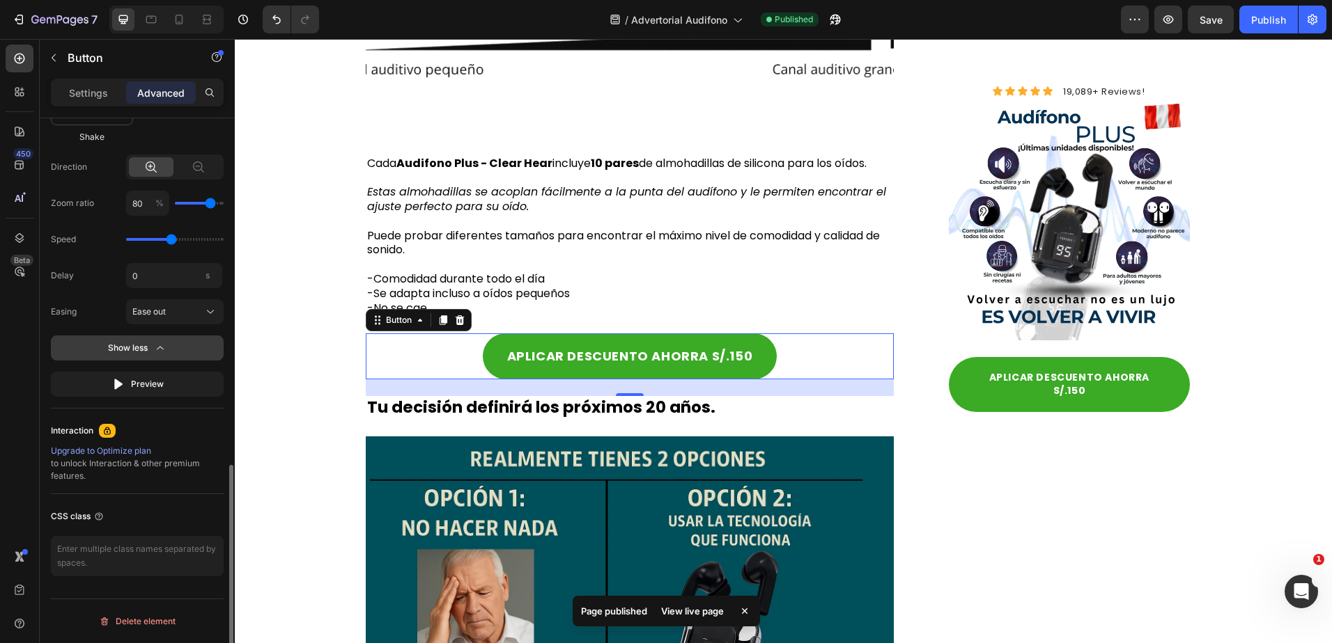
click at [152, 349] on div "Show less" at bounding box center [137, 348] width 59 height 14
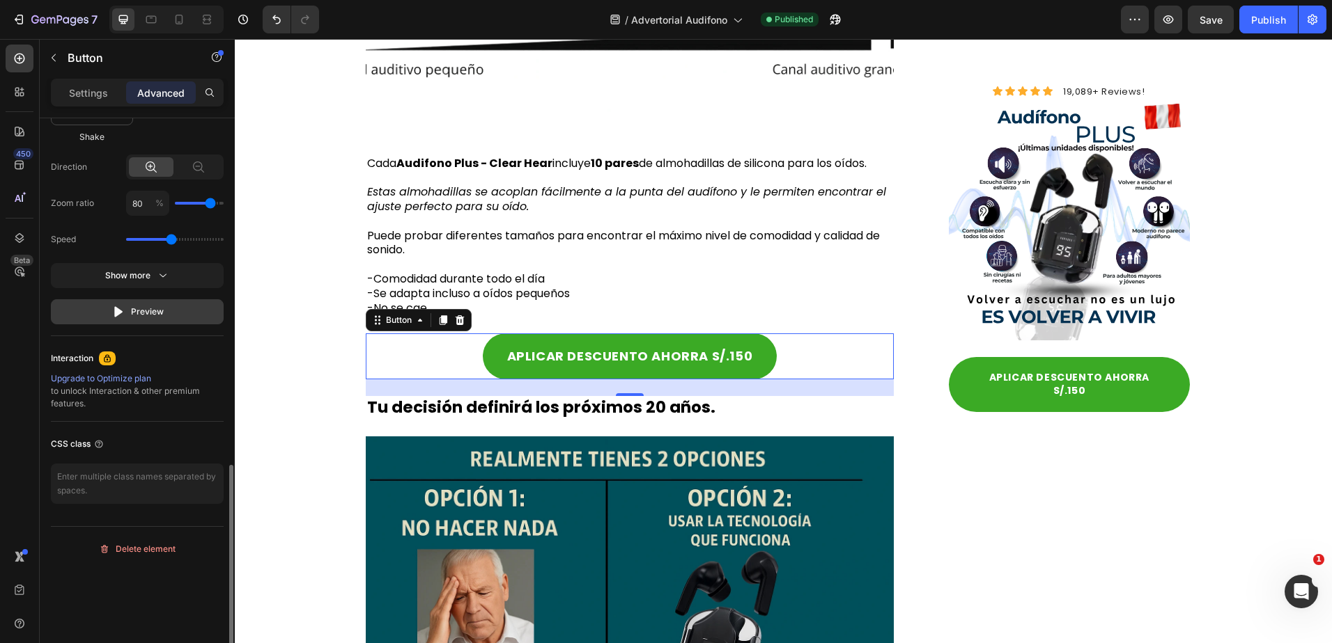
click at [153, 319] on button "Preview" at bounding box center [137, 311] width 173 height 25
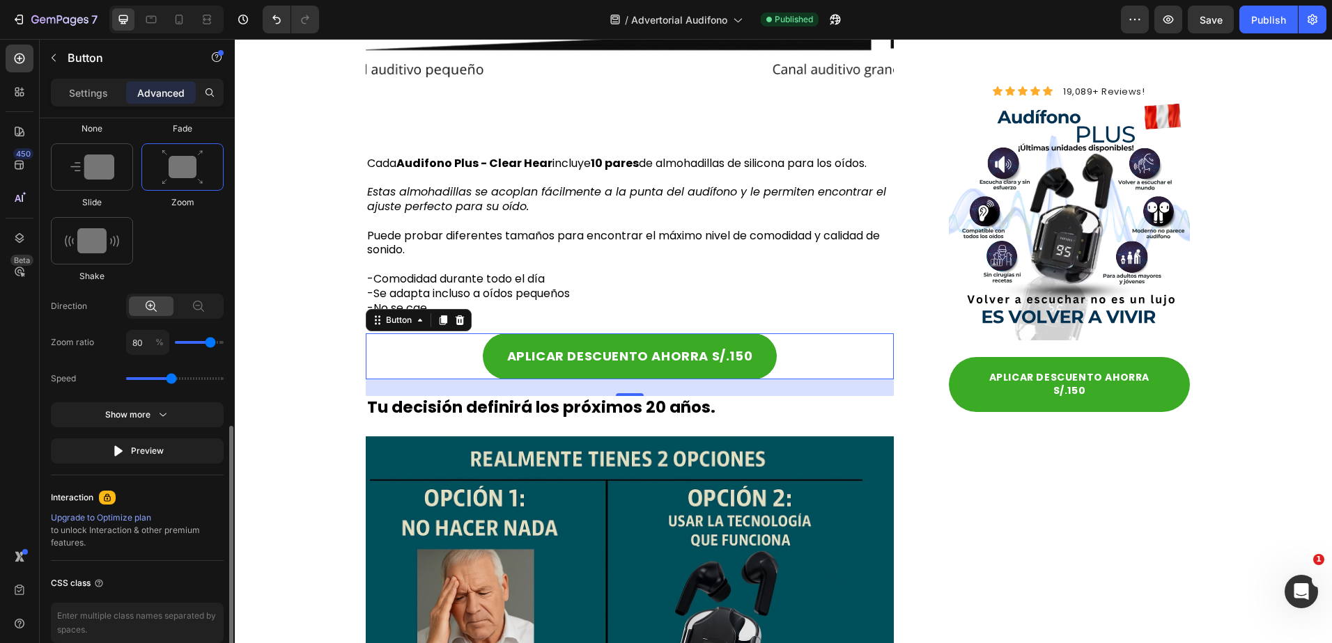
click at [95, 364] on div "Select When appear When hover None Fade Slide Zoom Shake Direction Zoom ratio 8…" at bounding box center [137, 235] width 173 height 455
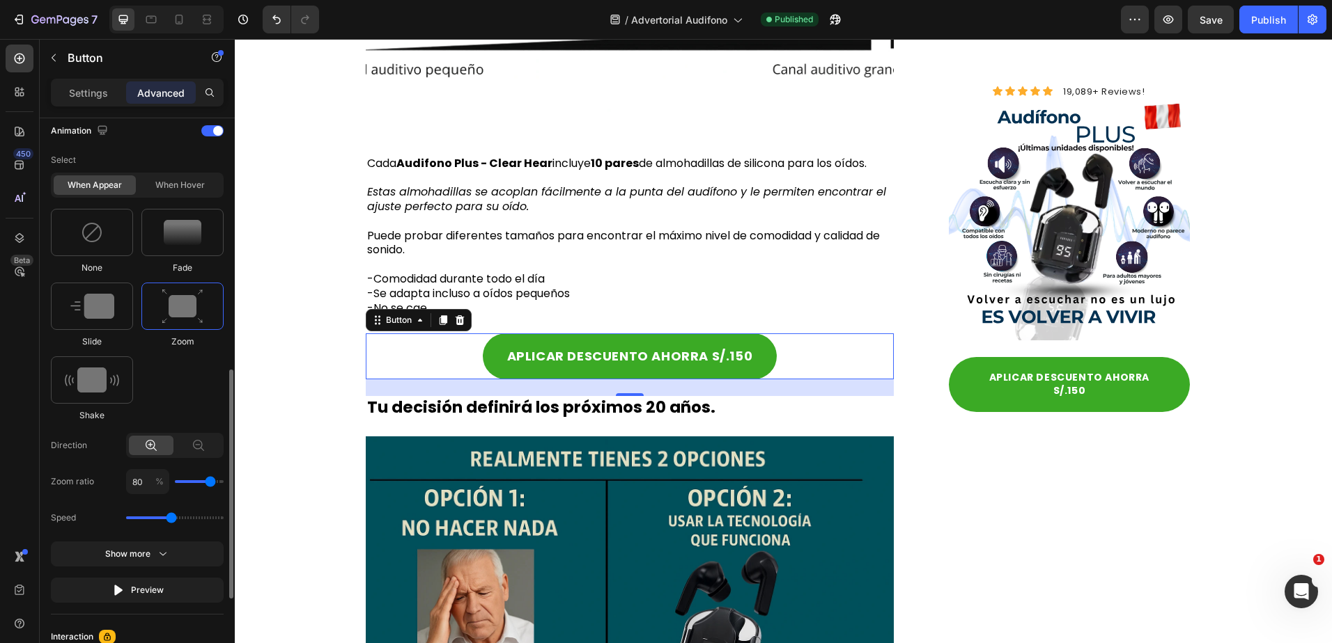
scroll to position [825, 0]
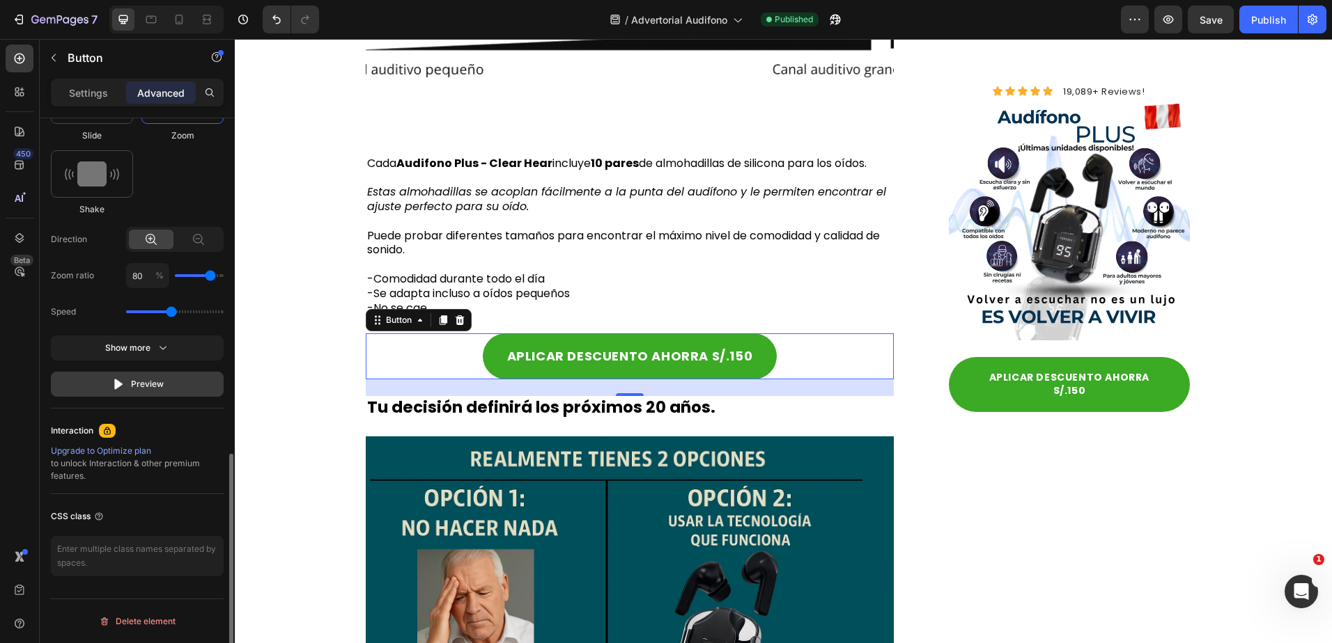
click at [150, 383] on div "Preview" at bounding box center [137, 384] width 52 height 14
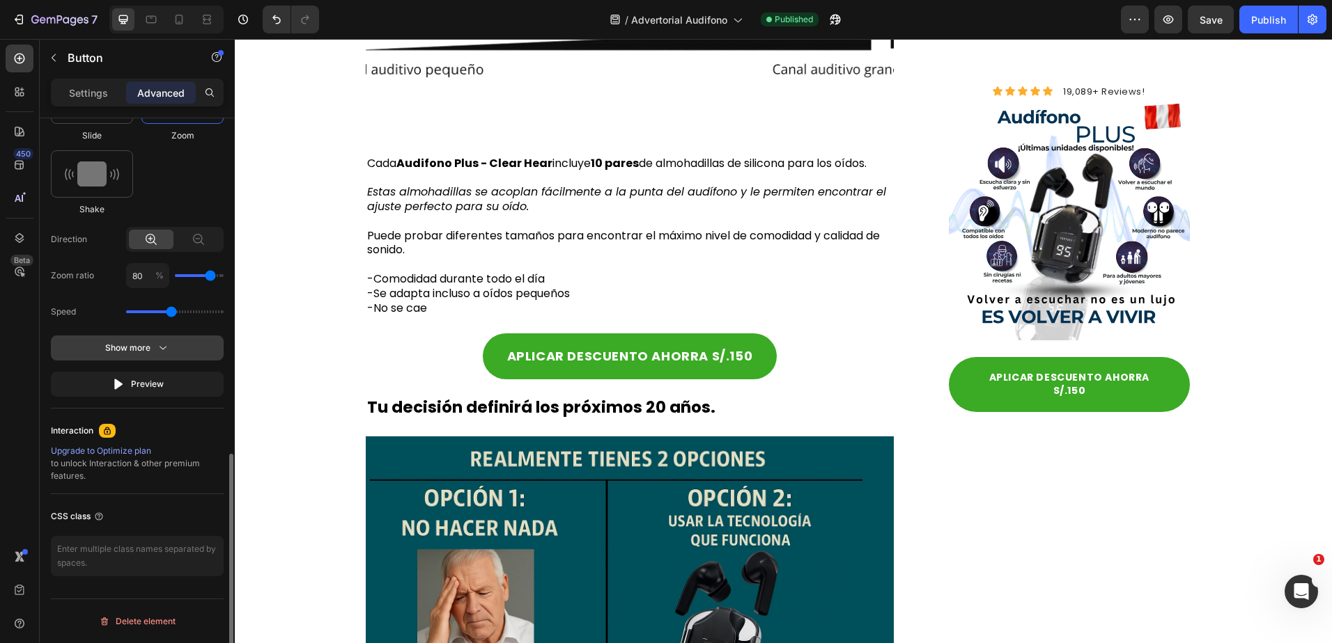
click at [143, 372] on button "Show more" at bounding box center [137, 384] width 173 height 25
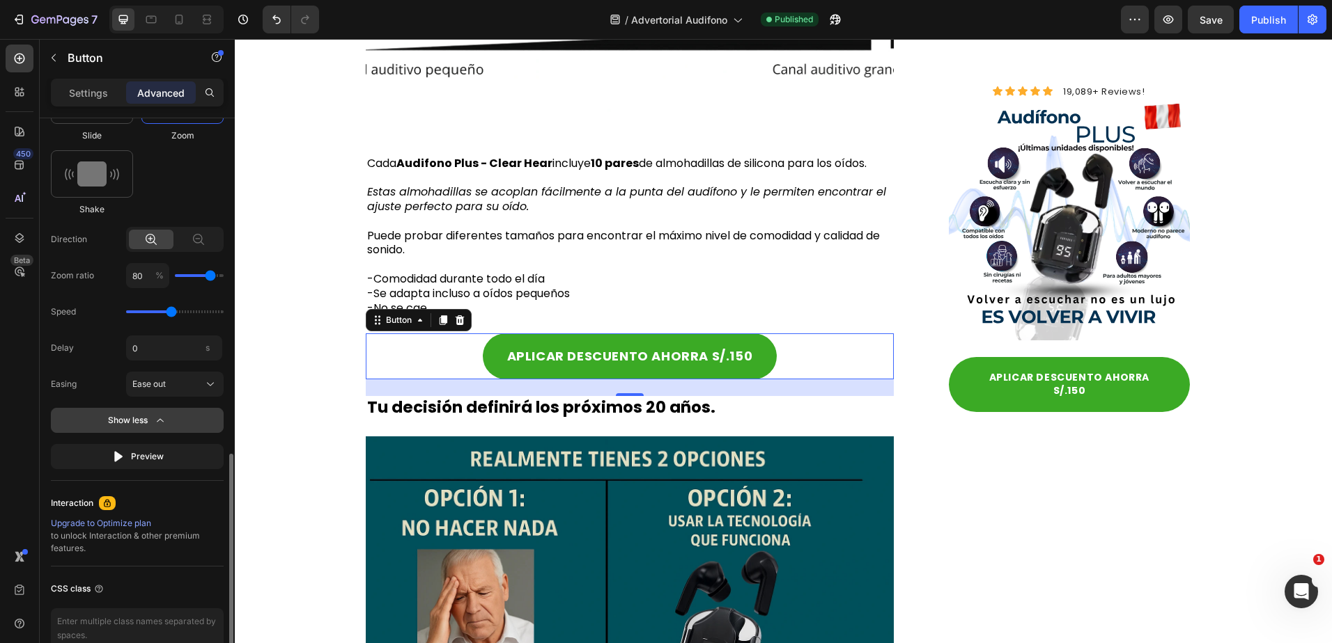
click at [167, 444] on button "Show less" at bounding box center [137, 456] width 173 height 25
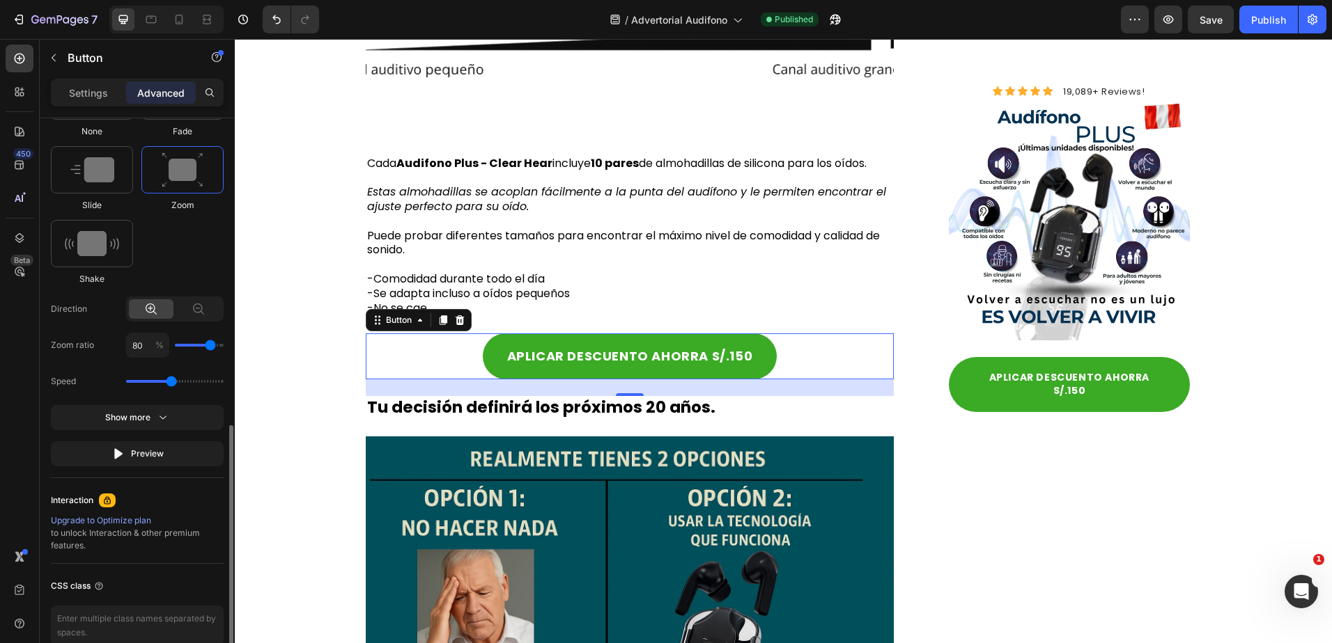
scroll to position [616, 0]
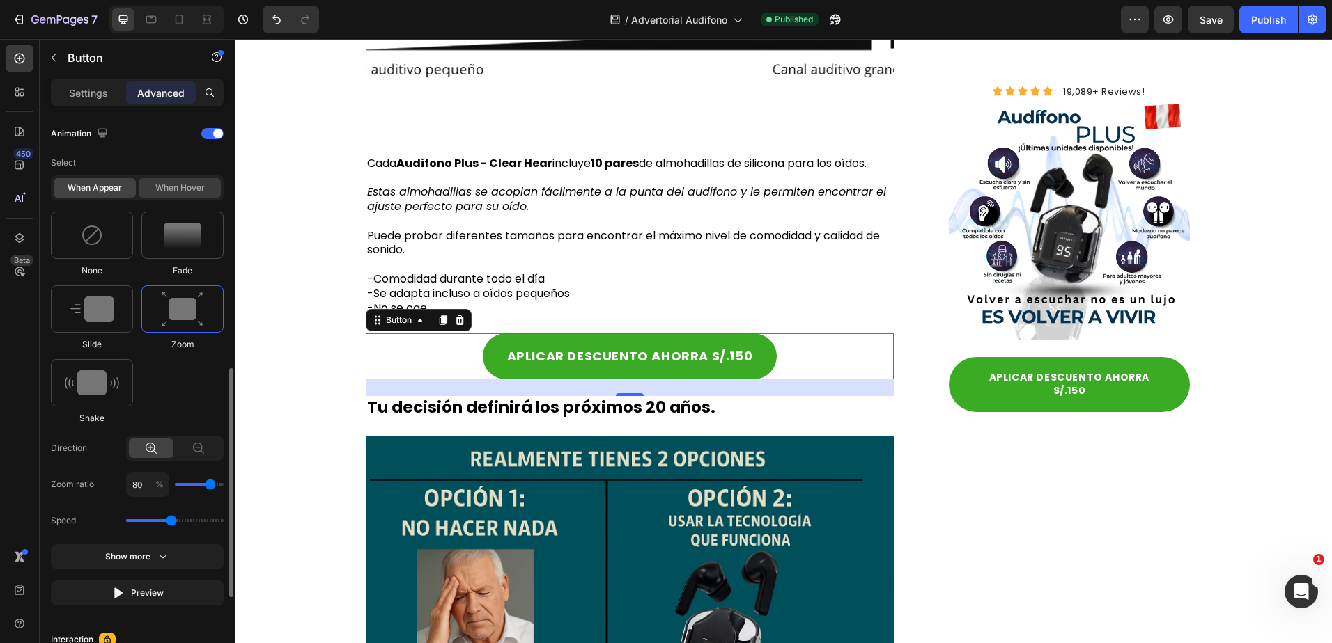
click at [150, 194] on div "When hover" at bounding box center [180, 187] width 82 height 19
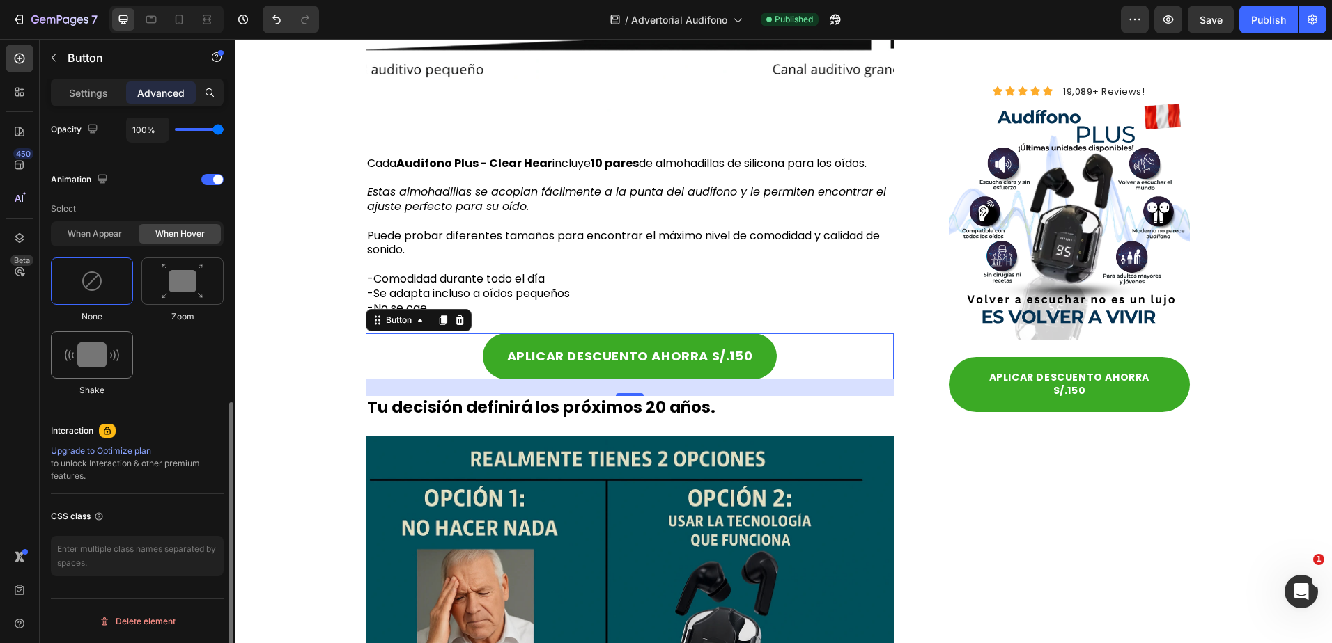
click at [126, 361] on div at bounding box center [92, 354] width 82 height 47
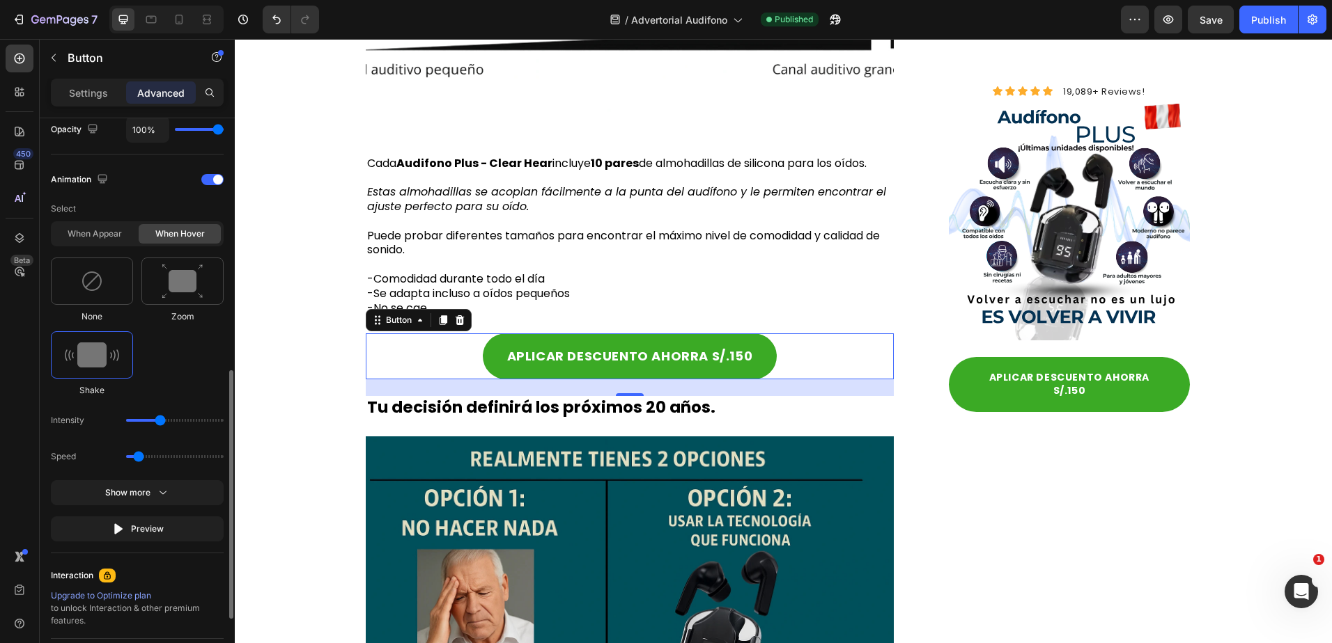
drag, startPoint x: 146, startPoint y: 421, endPoint x: 161, endPoint y: 423, distance: 14.8
click at [161, 422] on input "range" at bounding box center [174, 420] width 97 height 3
click at [91, 352] on img at bounding box center [92, 355] width 54 height 25
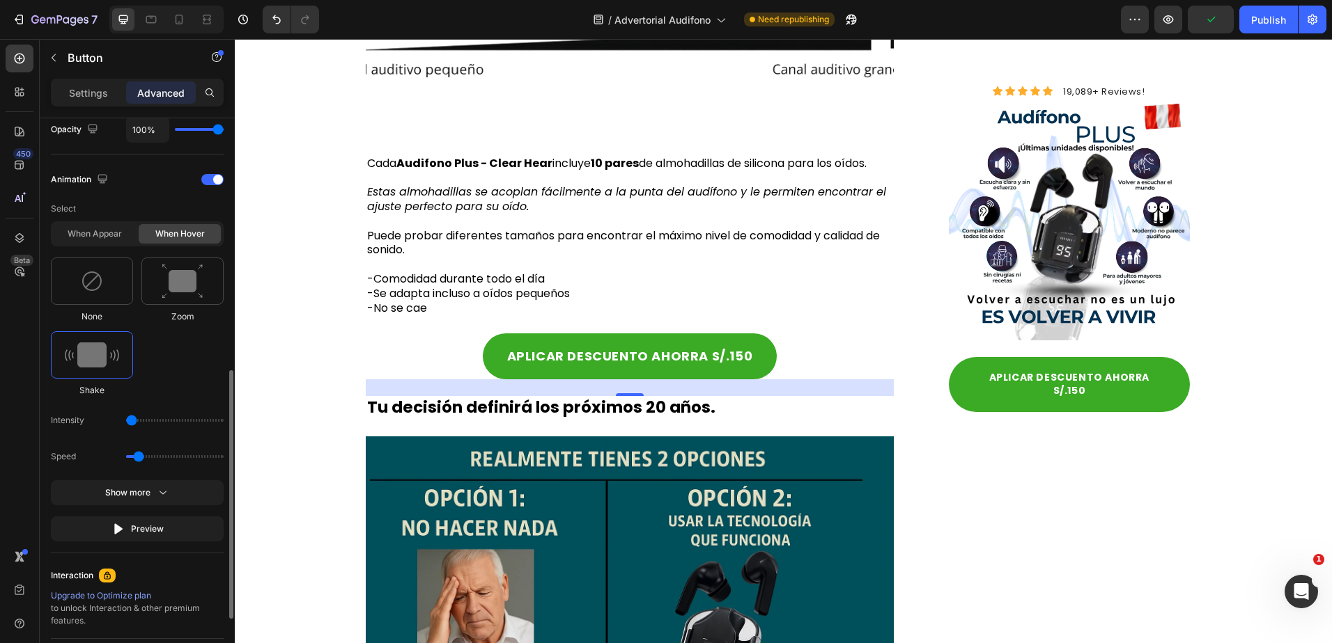
drag, startPoint x: 155, startPoint y: 423, endPoint x: 134, endPoint y: 420, distance: 21.1
click at [134, 420] on input "range" at bounding box center [174, 420] width 97 height 3
type input "11"
click at [139, 422] on input "range" at bounding box center [174, 420] width 97 height 3
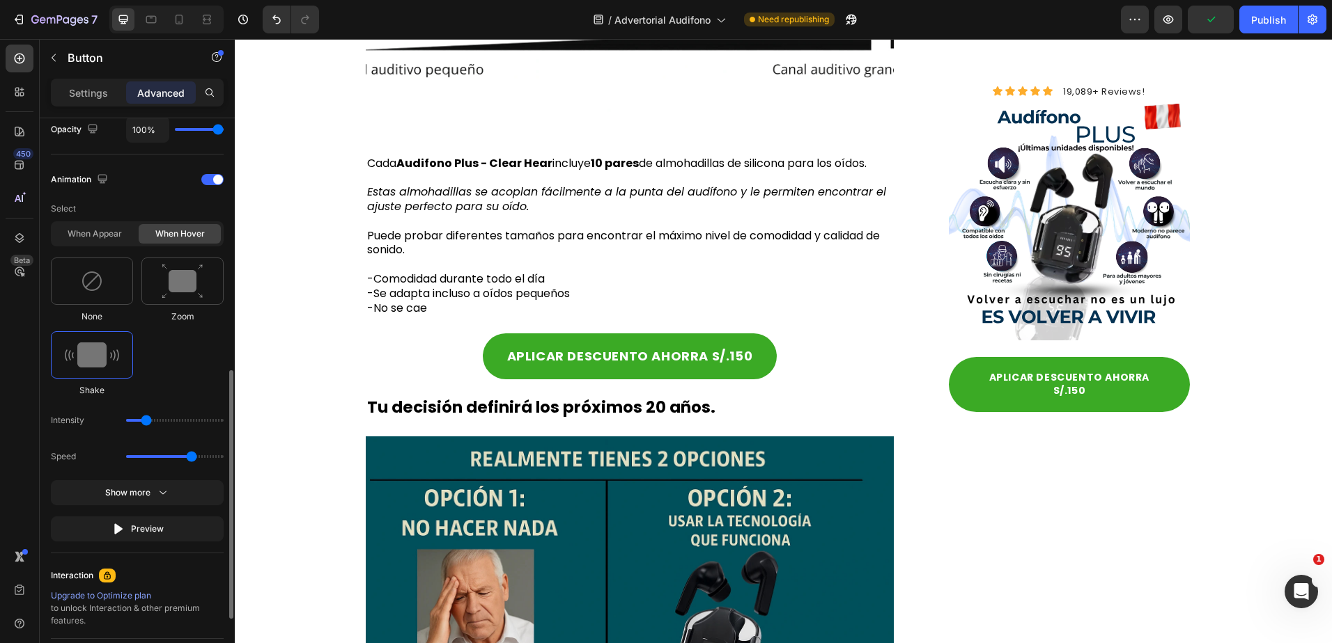
drag, startPoint x: 139, startPoint y: 454, endPoint x: 194, endPoint y: 461, distance: 55.5
click at [194, 458] on input "range" at bounding box center [174, 456] width 97 height 3
drag, startPoint x: 193, startPoint y: 455, endPoint x: 13, endPoint y: 415, distance: 184.2
click at [224, 455] on input "range" at bounding box center [174, 456] width 97 height 3
drag, startPoint x: 210, startPoint y: 459, endPoint x: 114, endPoint y: 457, distance: 95.4
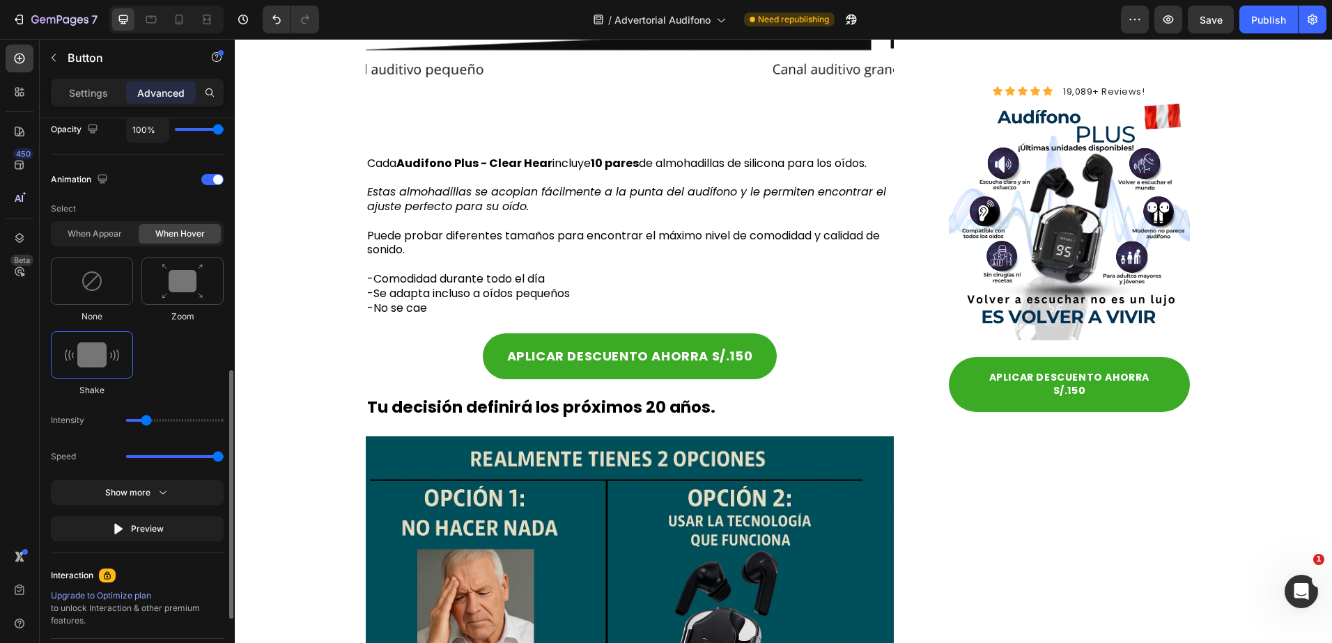
click at [114, 457] on div "Speed" at bounding box center [137, 456] width 173 height 25
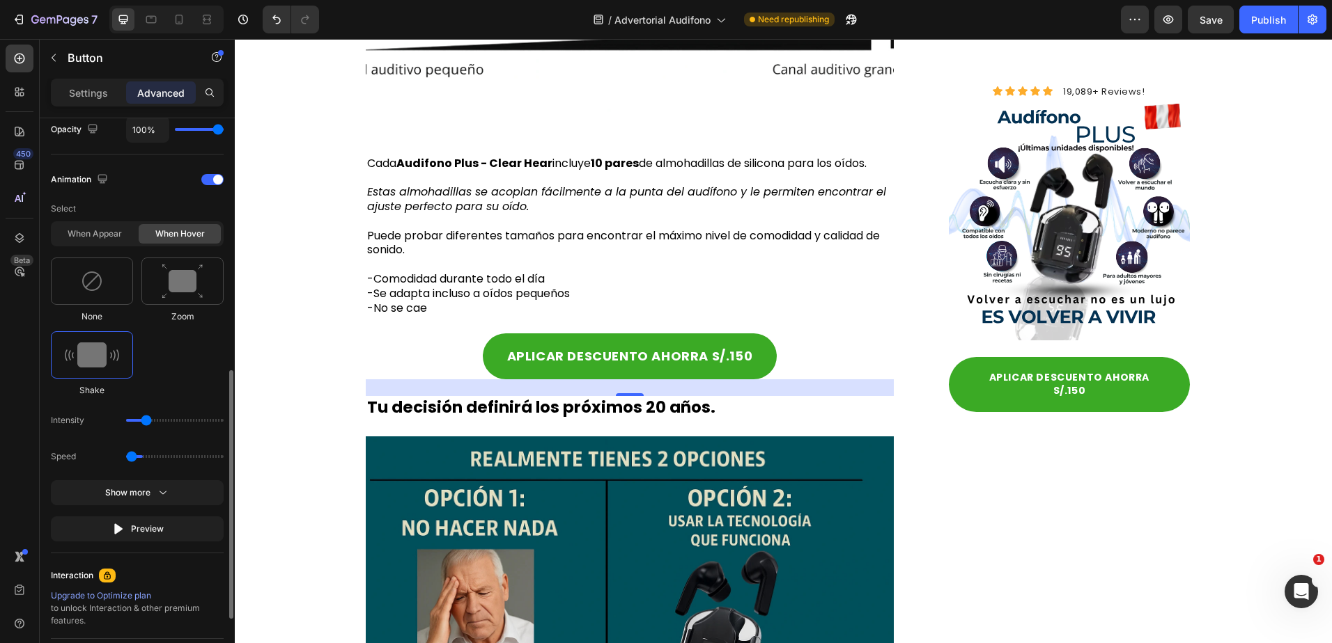
drag, startPoint x: 221, startPoint y: 455, endPoint x: 130, endPoint y: 455, distance: 91.9
type input "0.5"
click at [130, 455] on input "range" at bounding box center [174, 456] width 97 height 3
click at [211, 169] on div "Animation" at bounding box center [137, 180] width 173 height 22
click at [211, 175] on div at bounding box center [212, 179] width 22 height 11
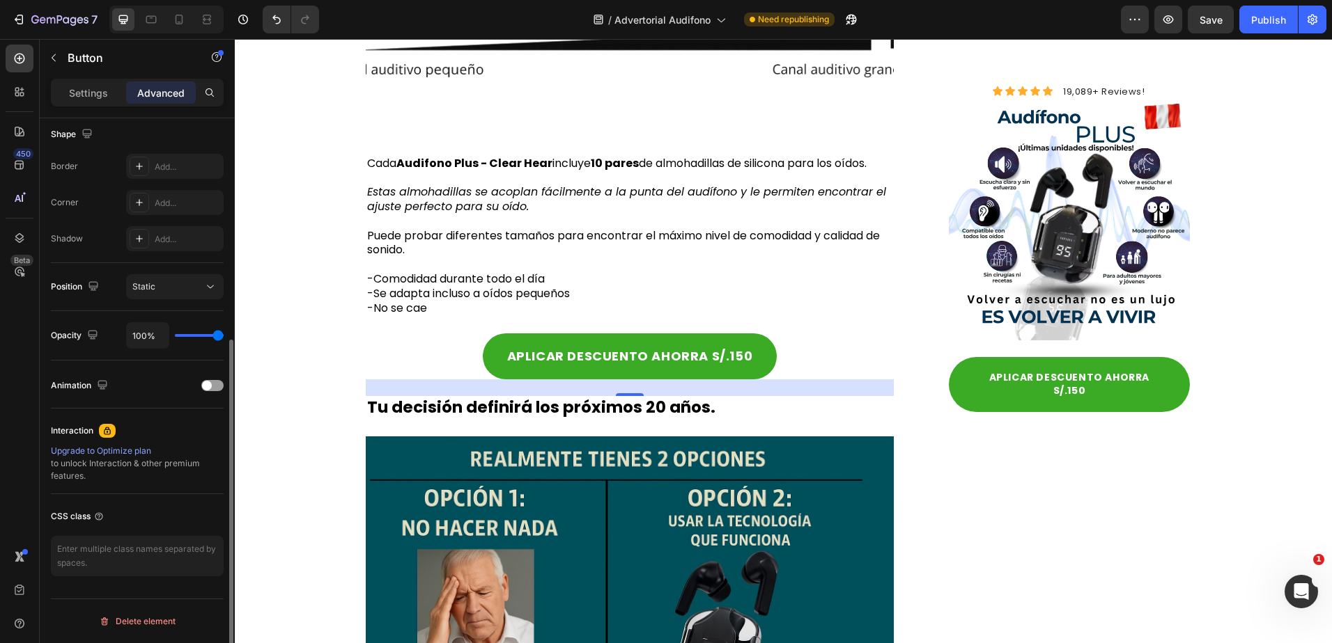
scroll to position [364, 0]
click at [1267, 26] on div "Publish" at bounding box center [1268, 20] width 35 height 15
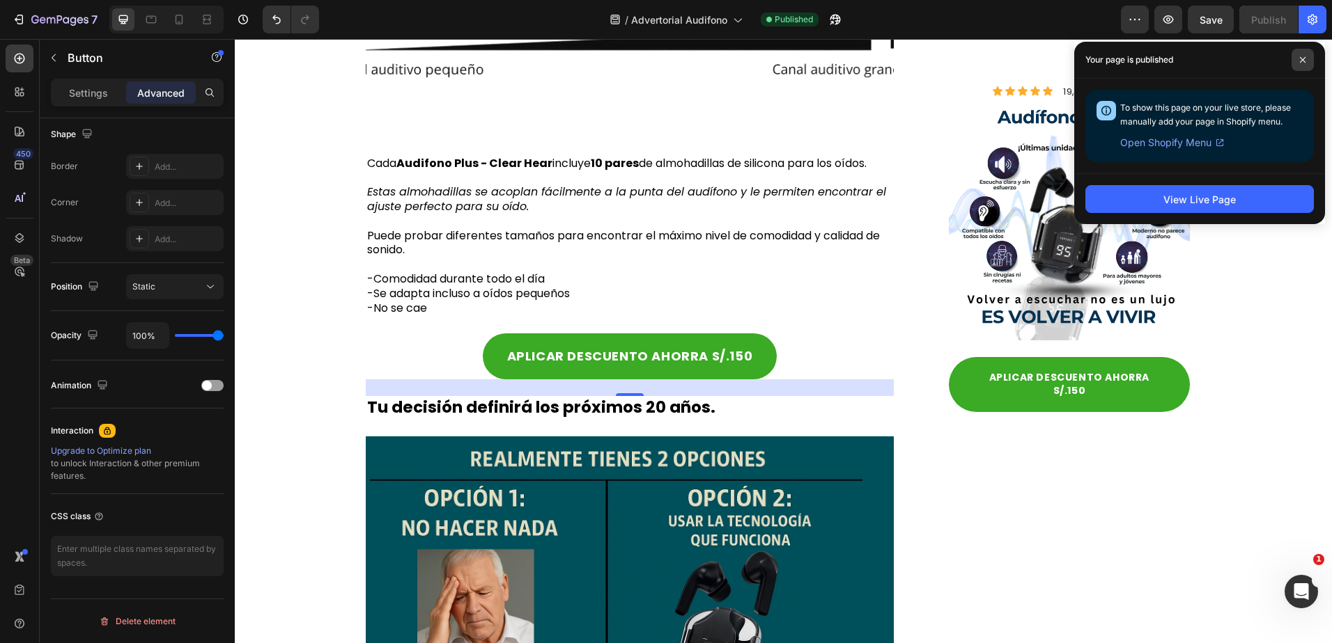
click at [1295, 58] on span at bounding box center [1302, 60] width 22 height 22
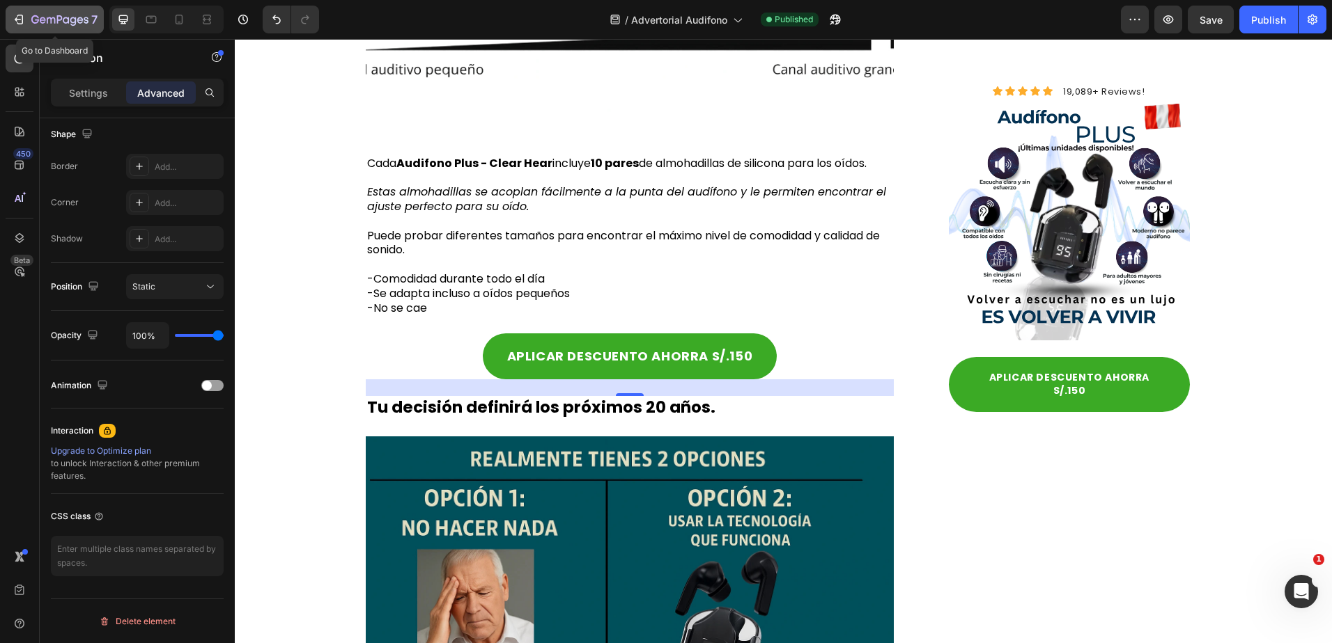
click at [47, 19] on icon "button" at bounding box center [51, 20] width 8 height 6
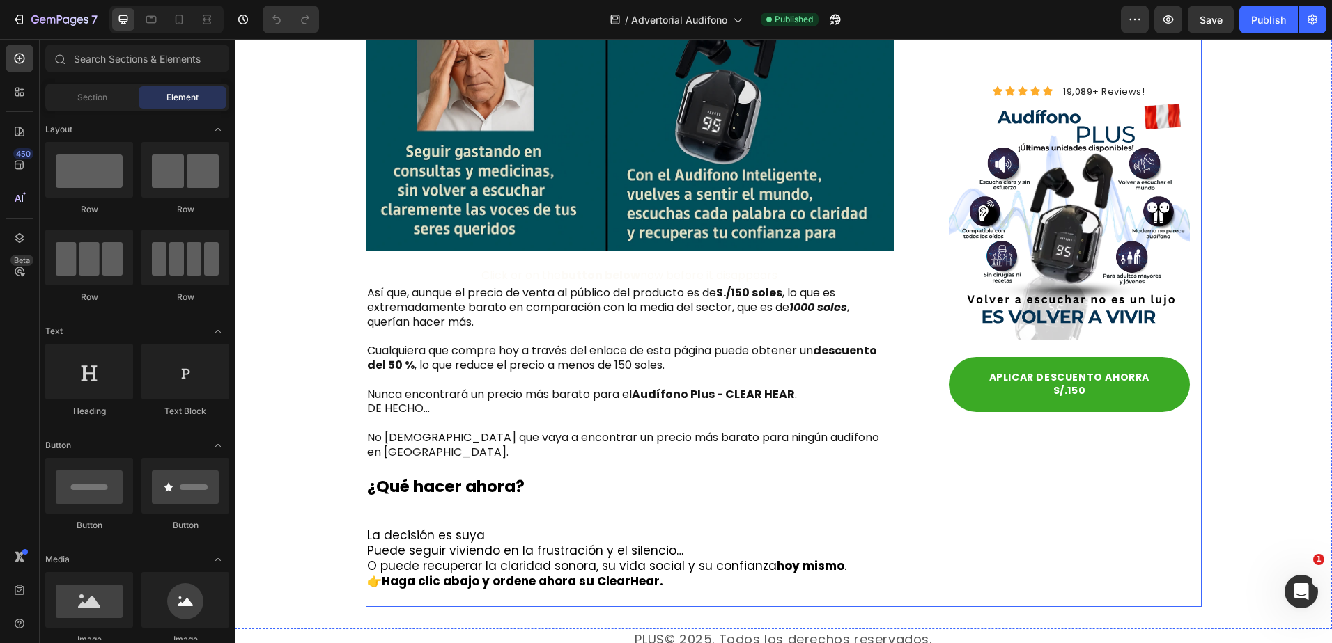
scroll to position [7123, 0]
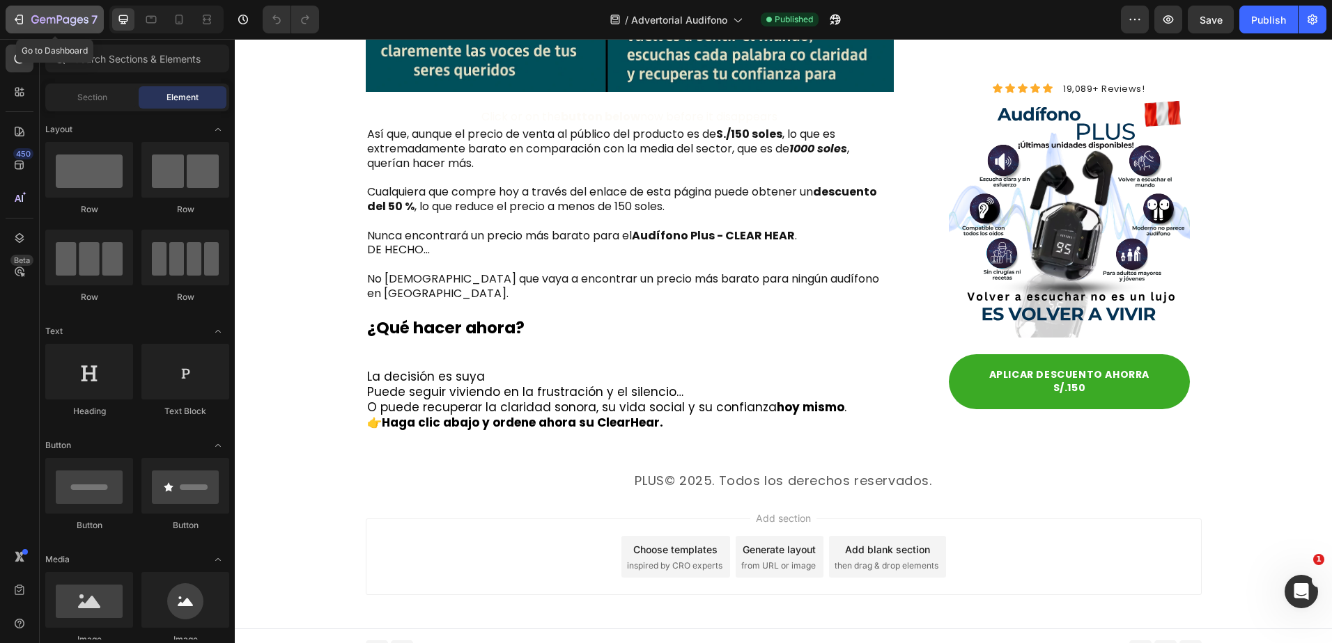
click at [21, 18] on icon "button" at bounding box center [19, 20] width 14 height 14
